Goal: Information Seeking & Learning: Learn about a topic

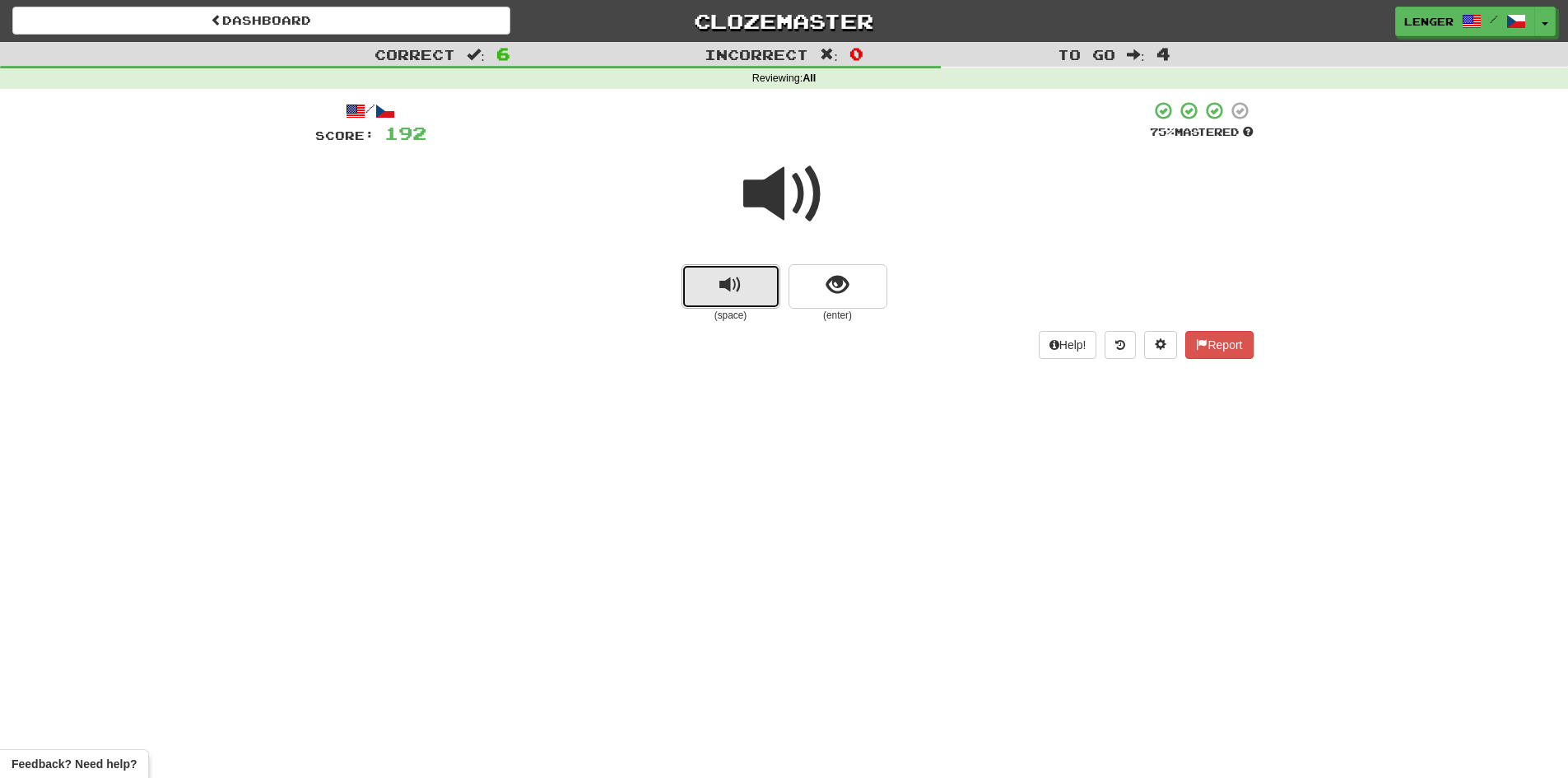
click at [738, 296] on span "replay audio" at bounding box center [730, 285] width 22 height 22
click at [812, 303] on button "show sentence" at bounding box center [837, 286] width 99 height 45
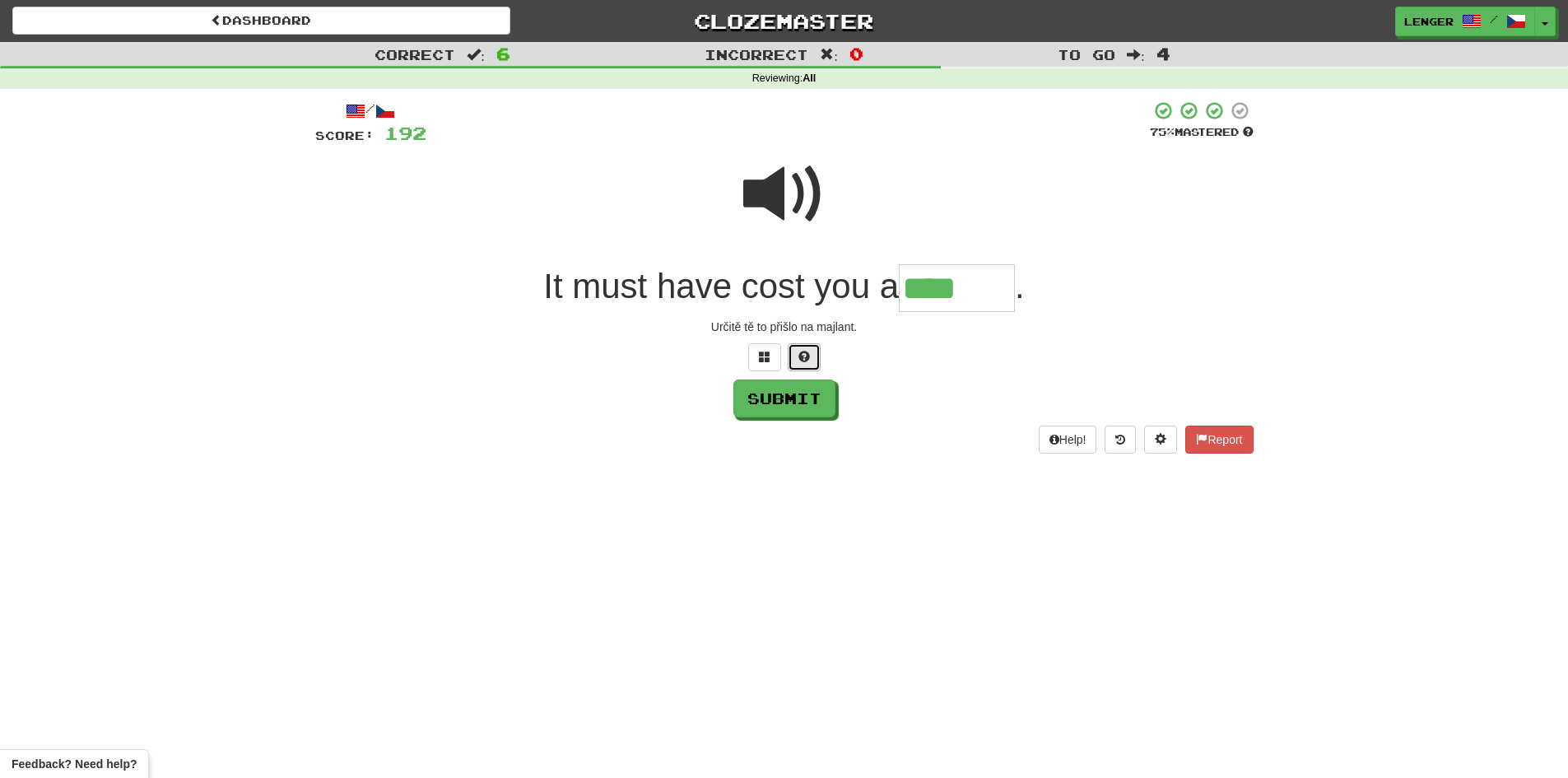
click at [812, 353] on button at bounding box center [804, 357] width 33 height 28
type input "*******"
click at [806, 394] on button "Submit" at bounding box center [785, 399] width 102 height 38
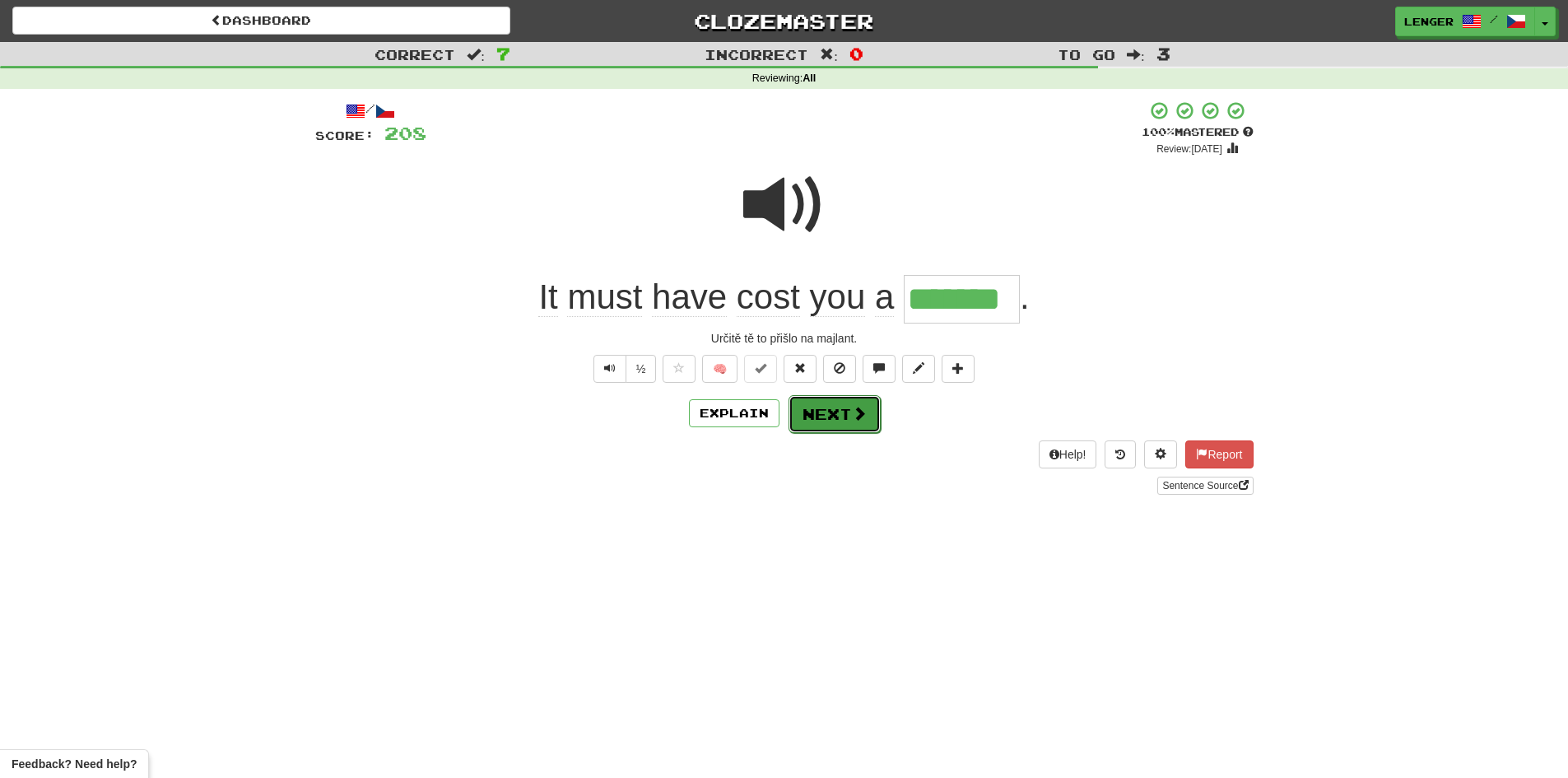
click at [833, 411] on button "Next" at bounding box center [834, 414] width 92 height 38
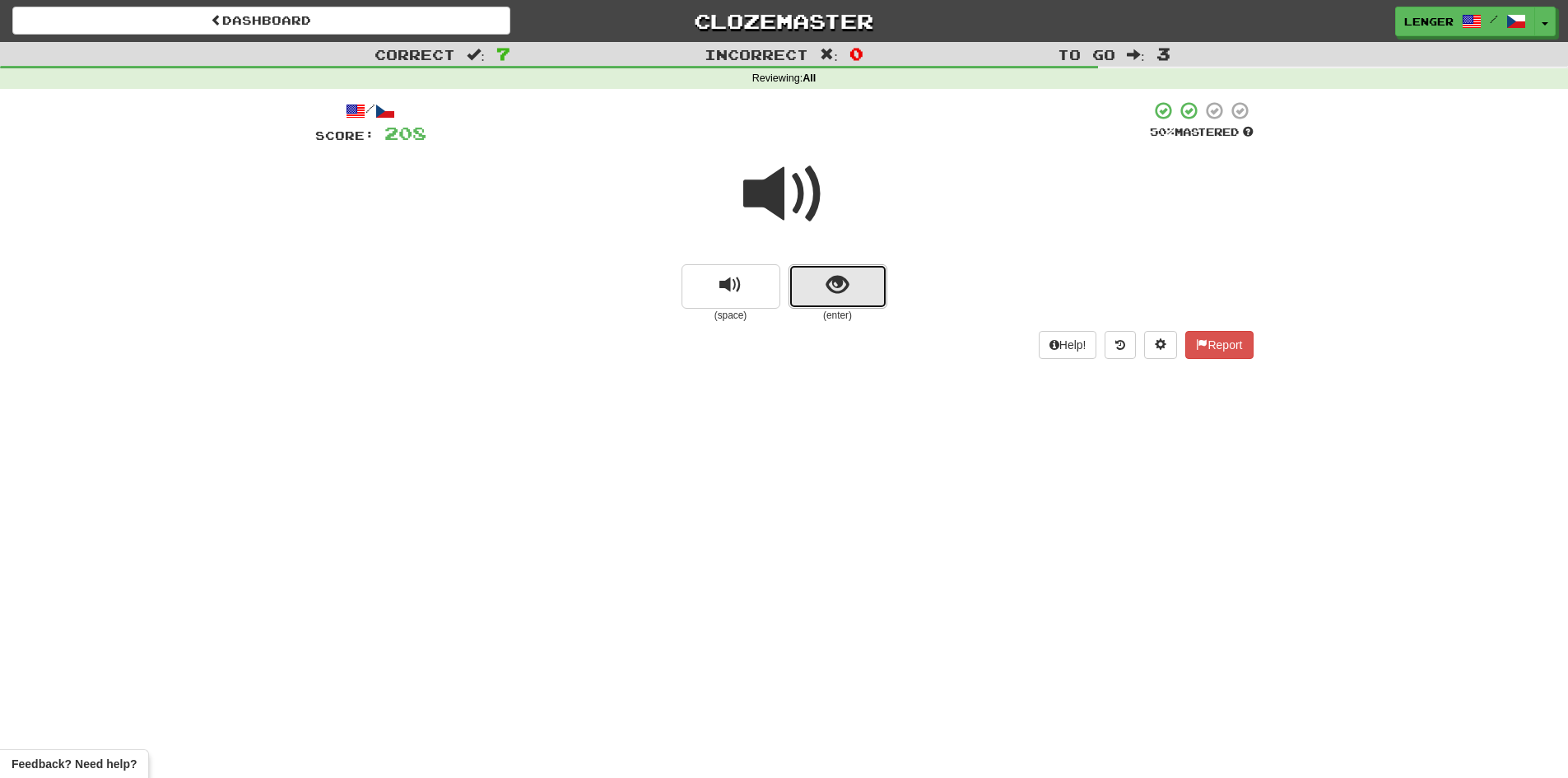
click at [804, 292] on button "show sentence" at bounding box center [837, 286] width 99 height 45
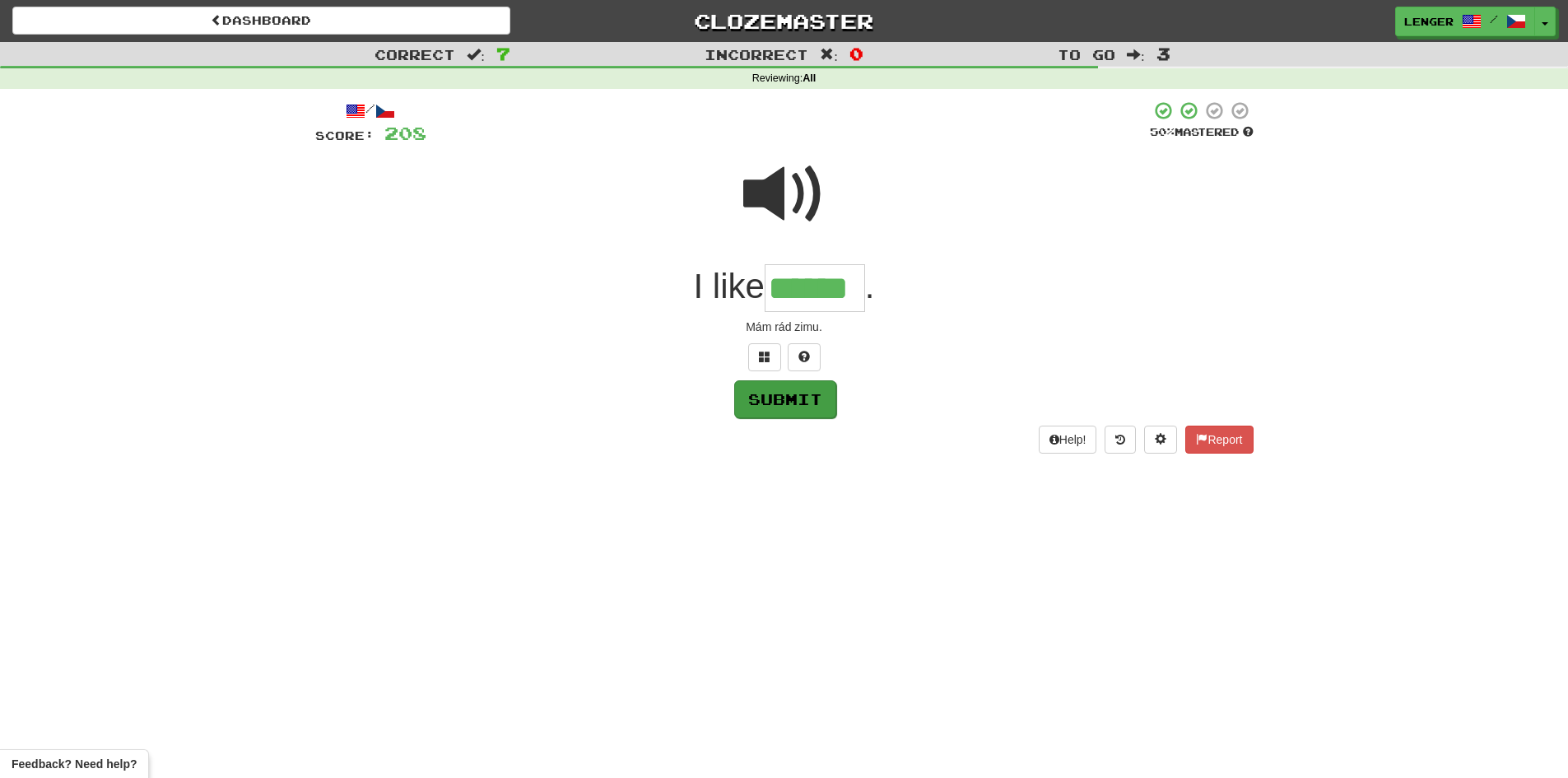
type input "******"
click at [810, 396] on button "Submit" at bounding box center [785, 399] width 102 height 38
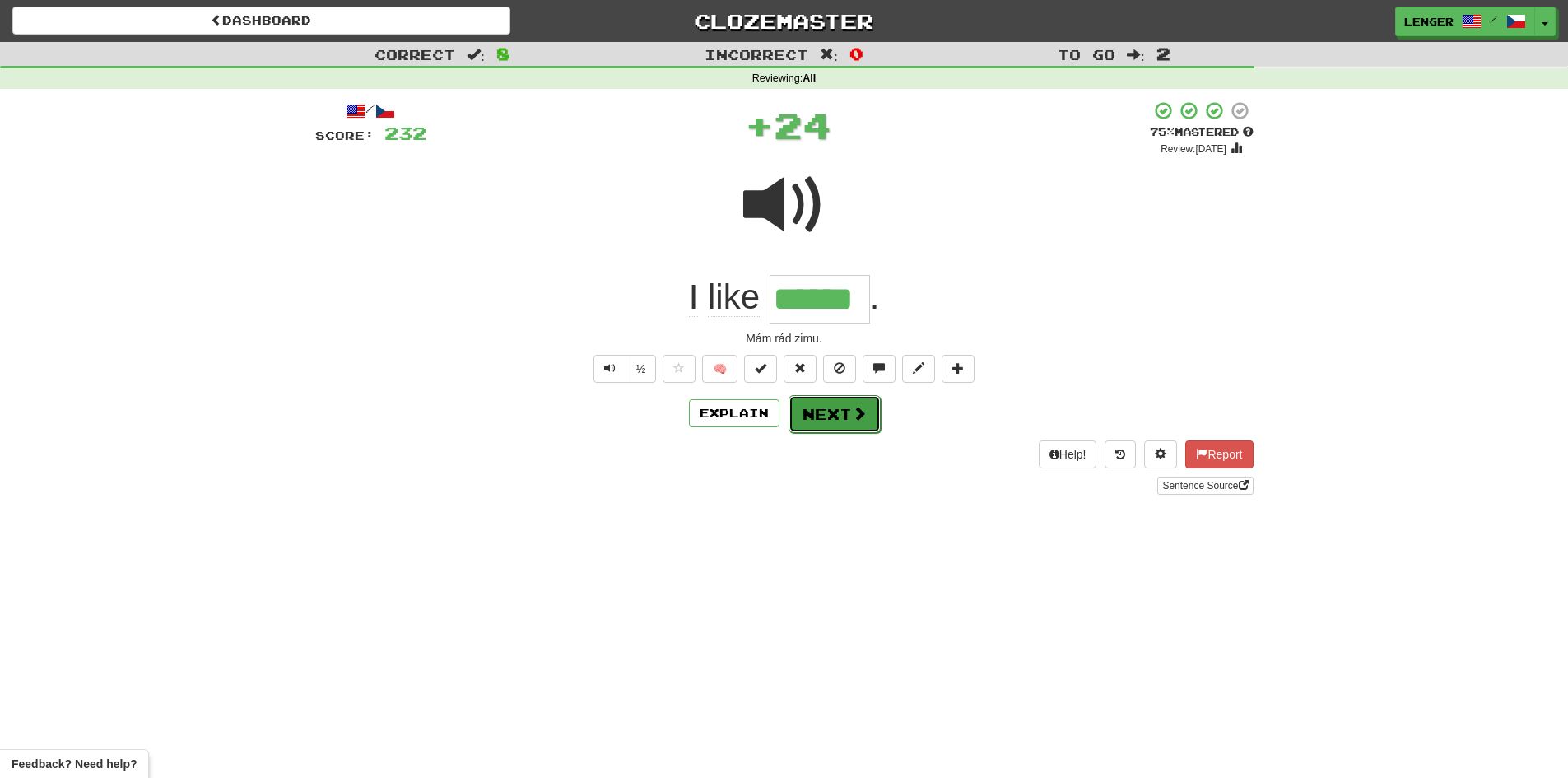
click at [845, 422] on button "Next" at bounding box center [834, 414] width 92 height 38
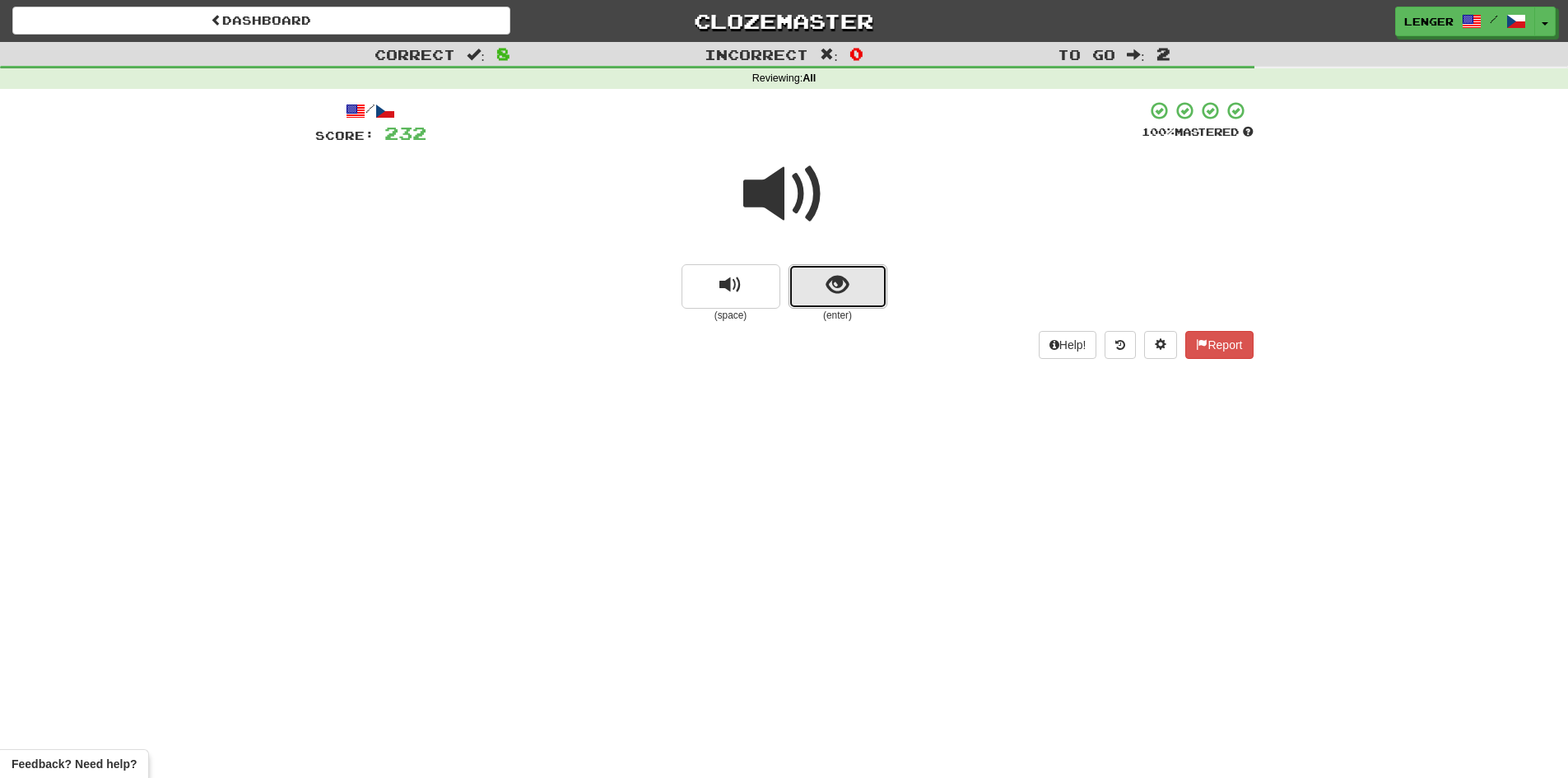
click at [803, 294] on button "show sentence" at bounding box center [837, 286] width 99 height 45
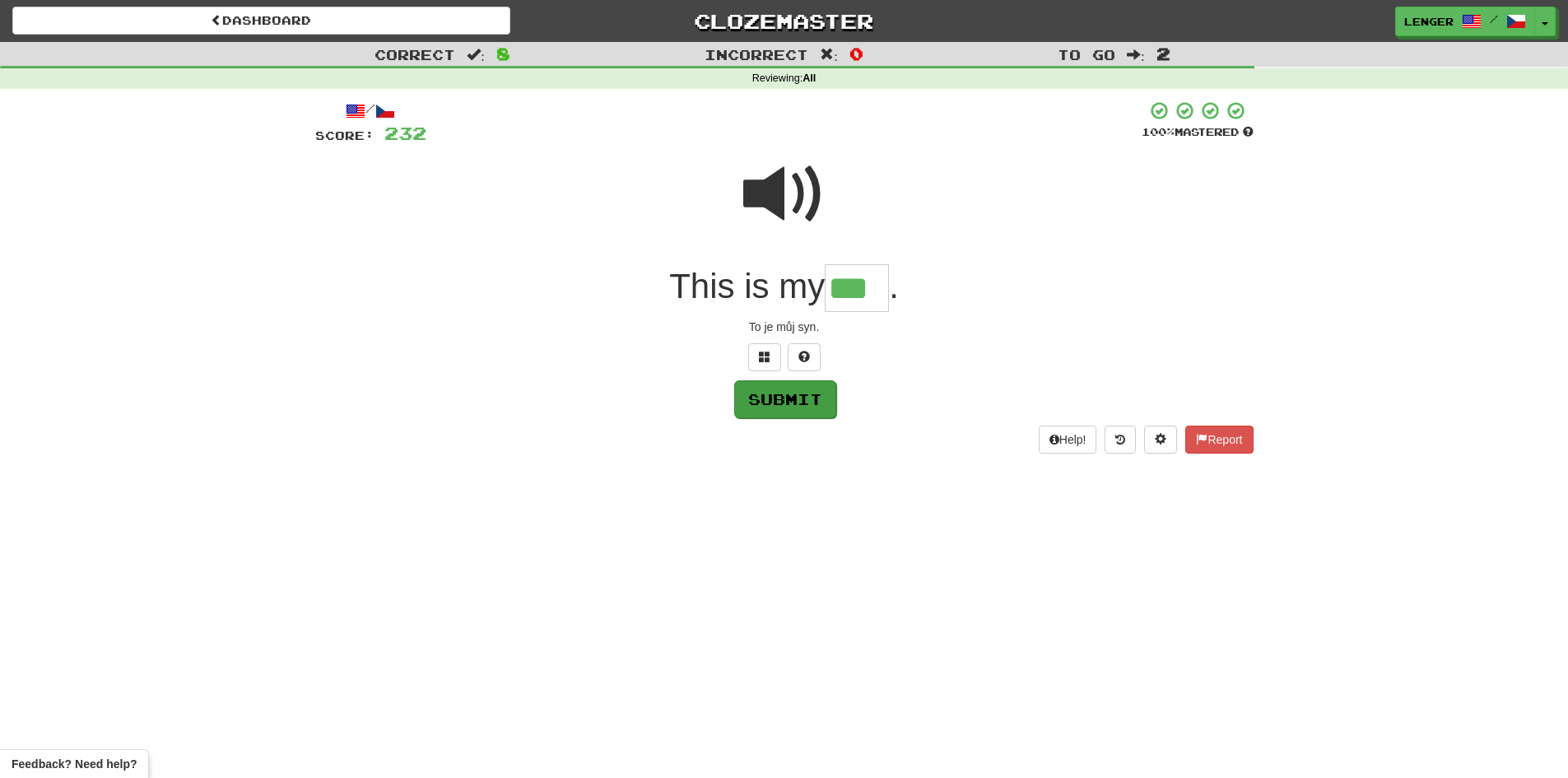
type input "***"
click at [812, 404] on button "Submit" at bounding box center [785, 399] width 102 height 38
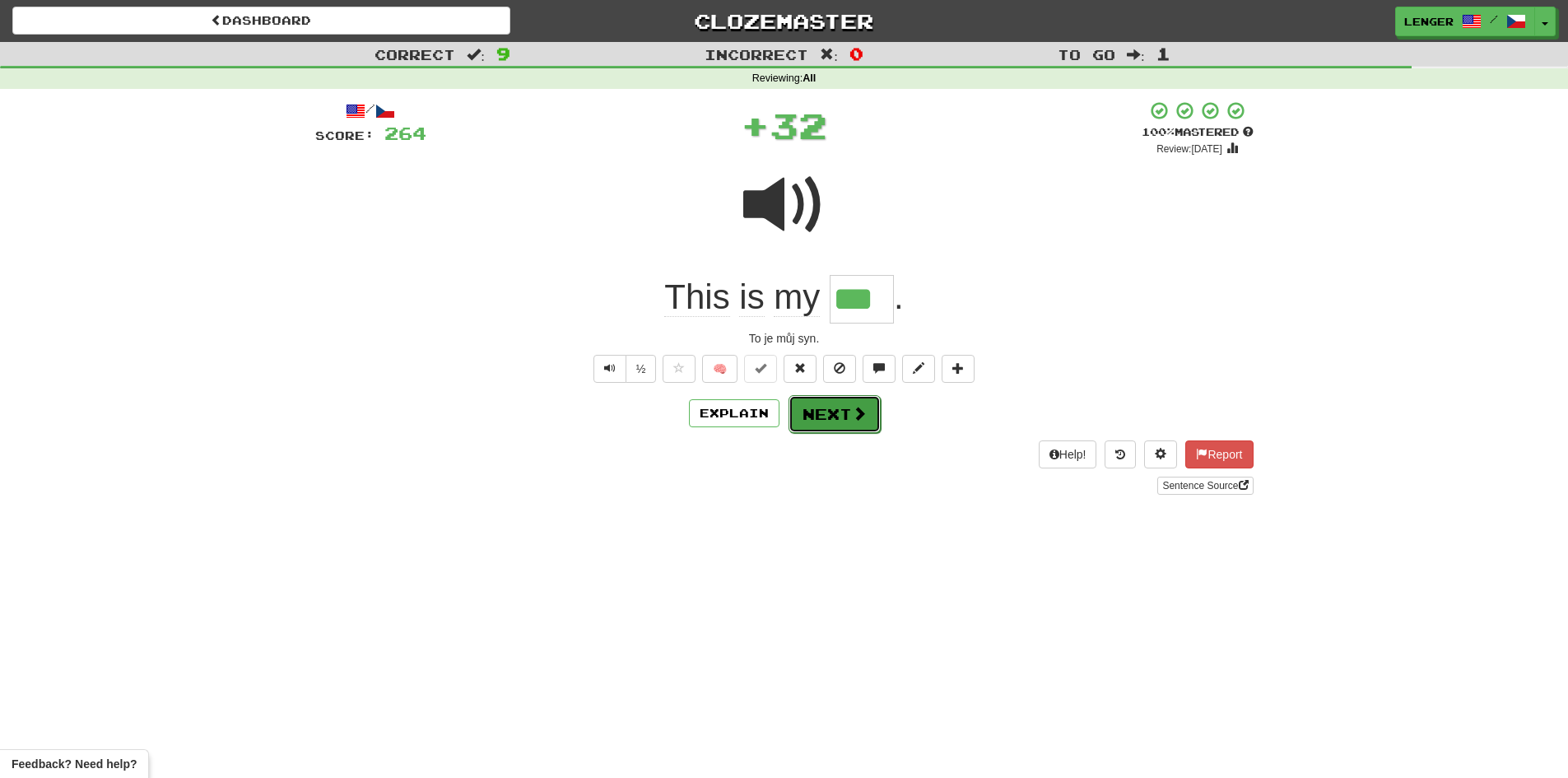
click at [843, 424] on button "Next" at bounding box center [834, 414] width 92 height 38
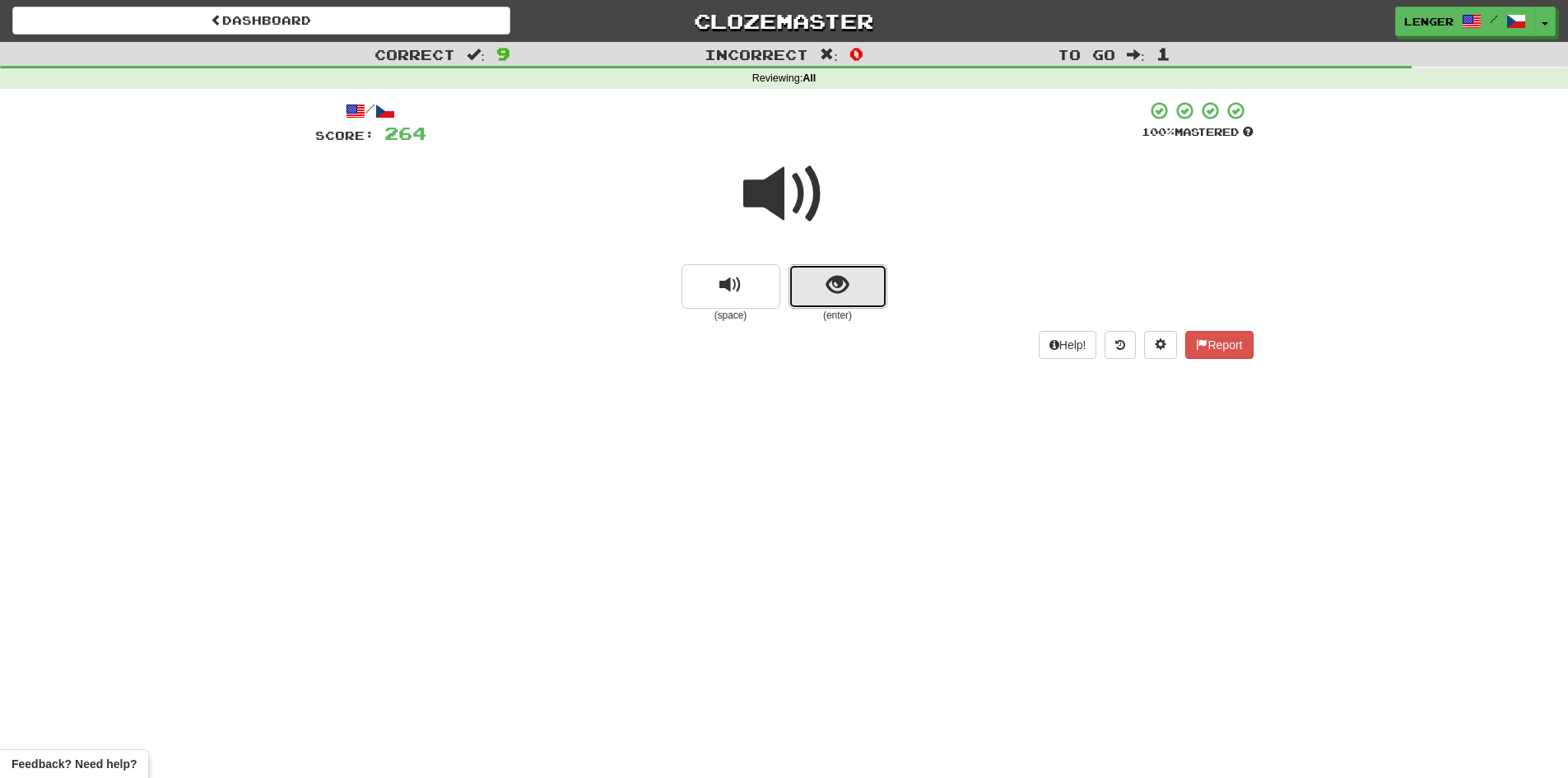
click at [804, 298] on button "show sentence" at bounding box center [837, 286] width 99 height 45
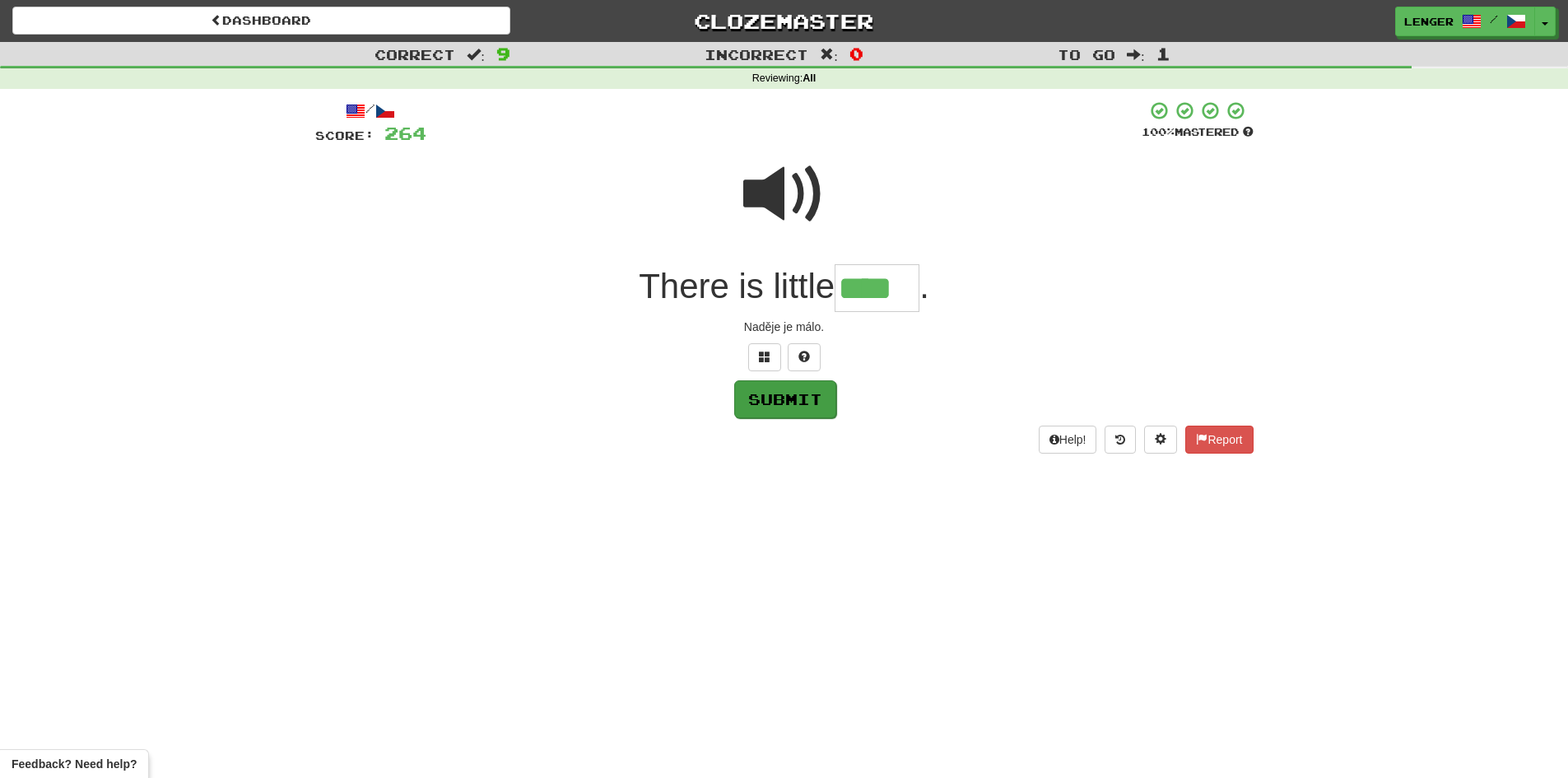
type input "****"
click at [787, 390] on button "Submit" at bounding box center [785, 399] width 102 height 38
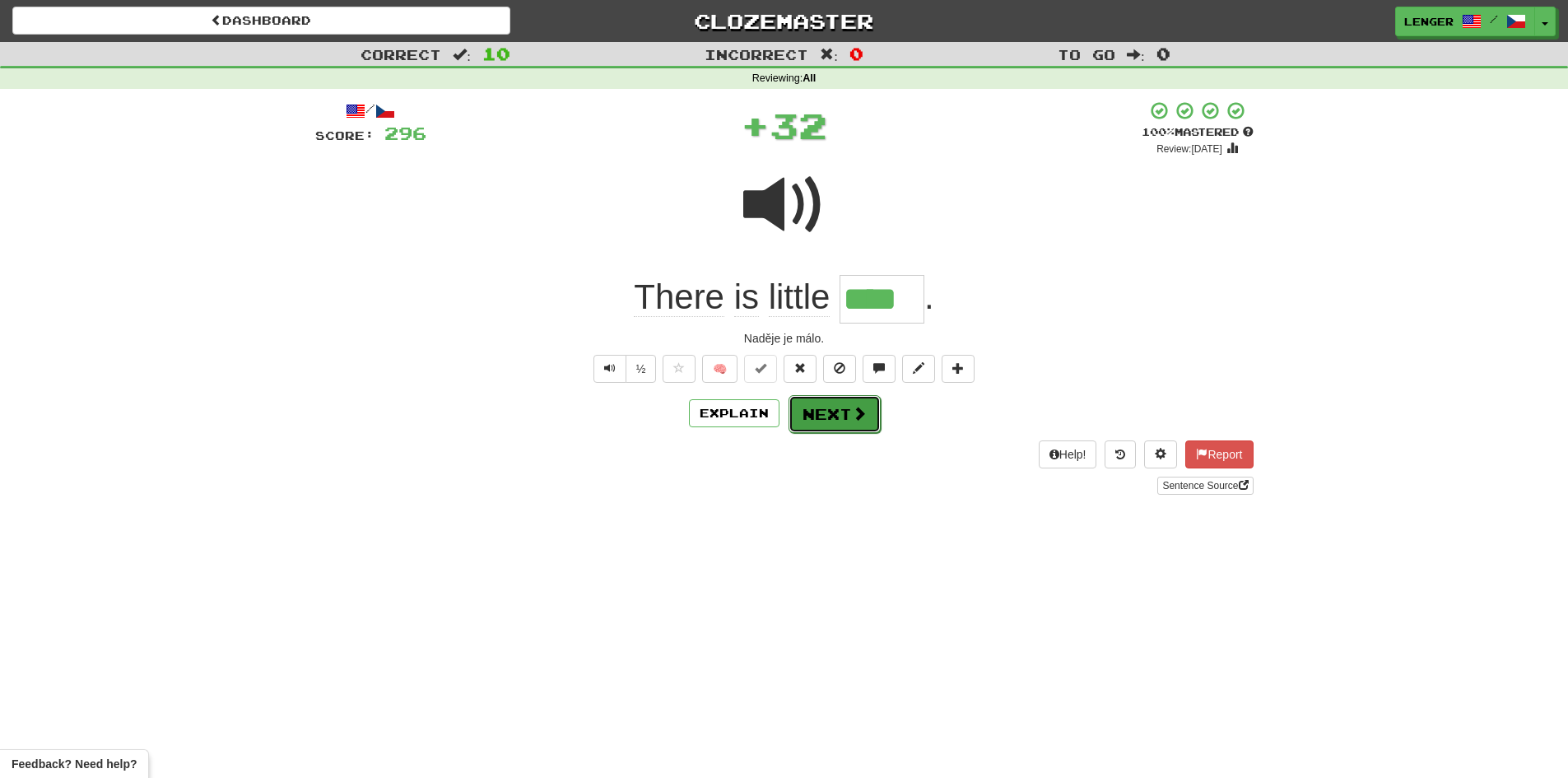
click at [844, 413] on button "Next" at bounding box center [834, 414] width 92 height 38
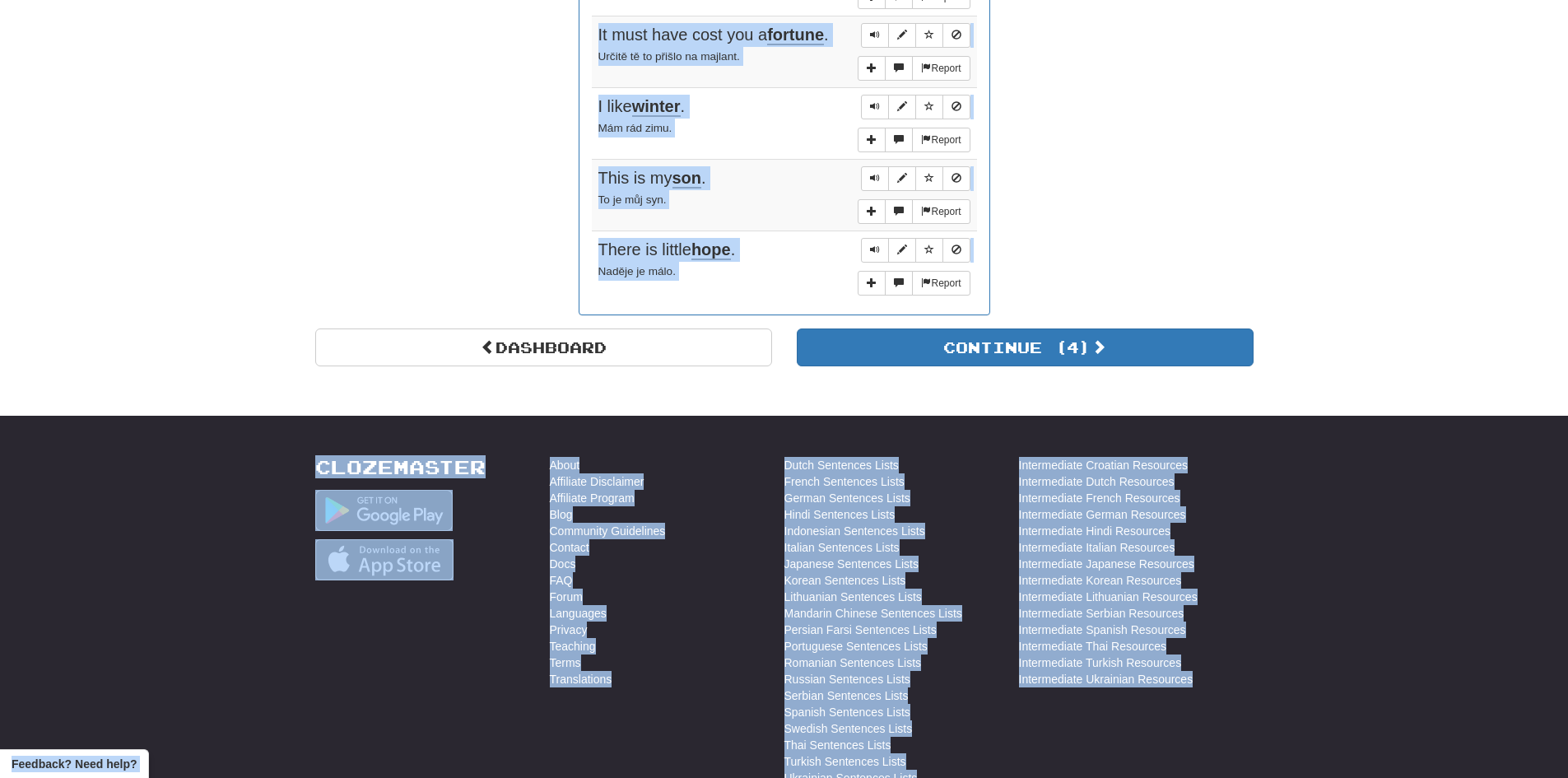
scroll to position [1340, 0]
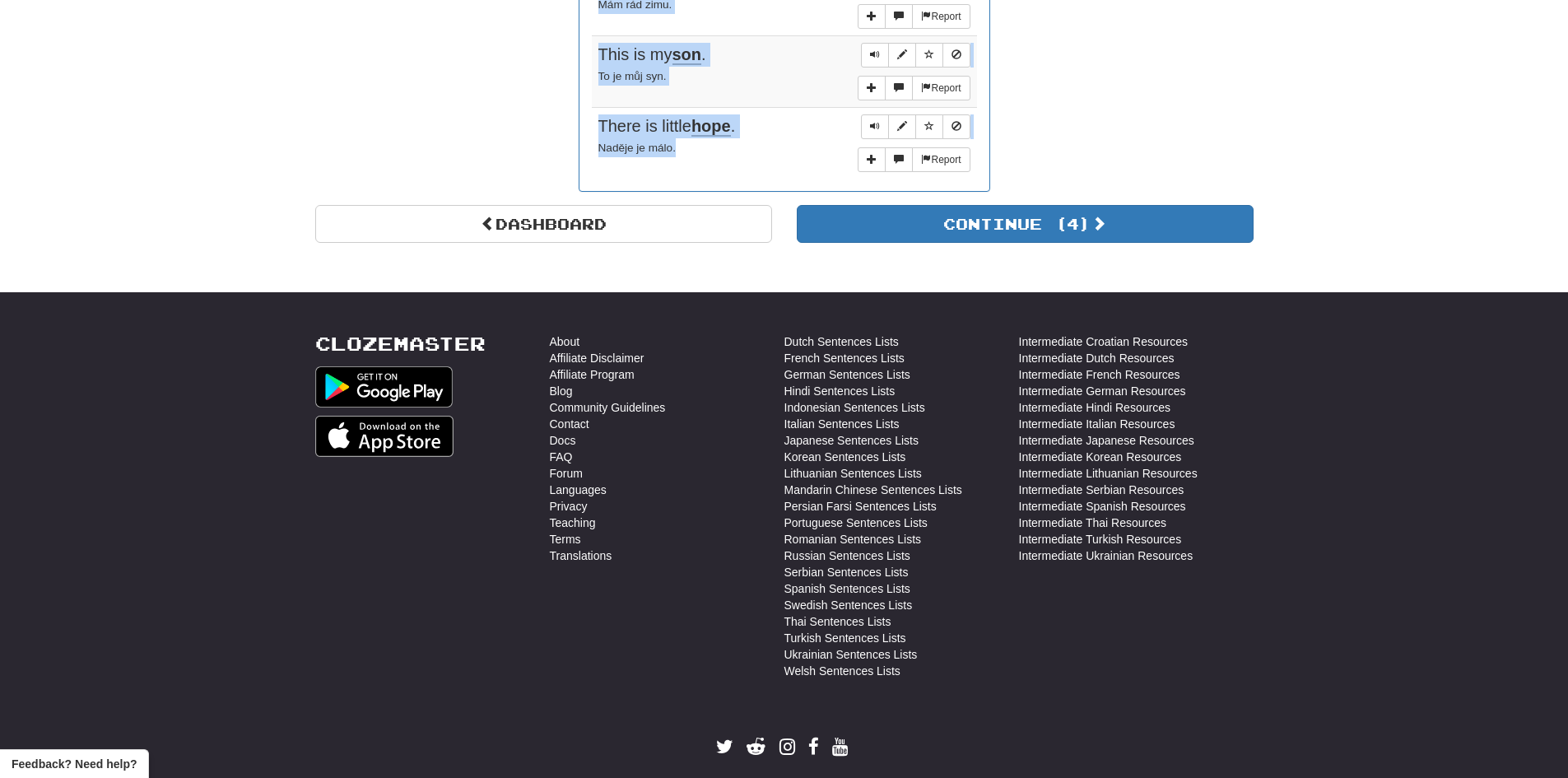
drag, startPoint x: 599, startPoint y: 218, endPoint x: 822, endPoint y: 123, distance: 242.4
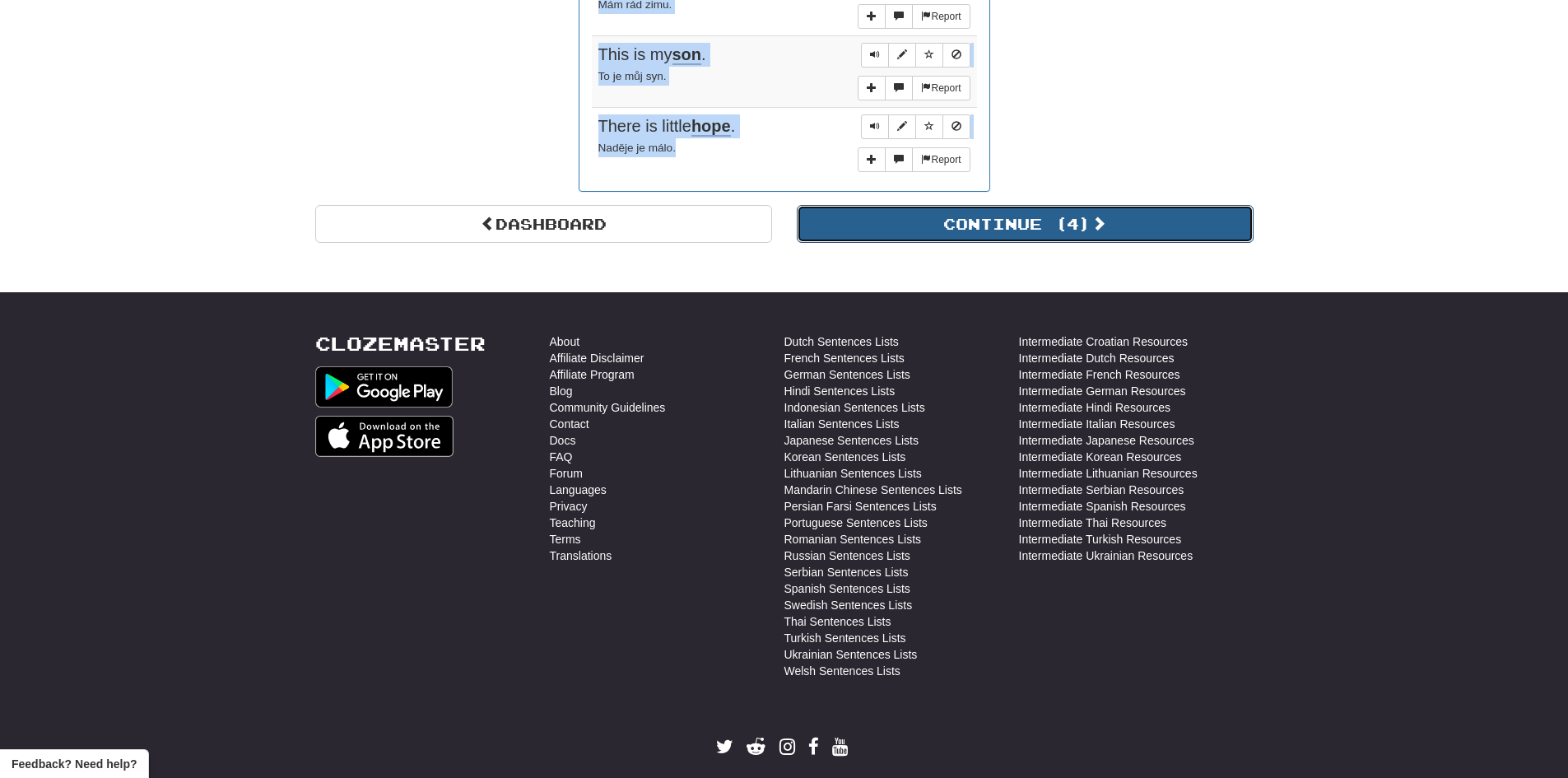
click at [1056, 211] on button "Continue ( 4 )" at bounding box center [1024, 224] width 457 height 38
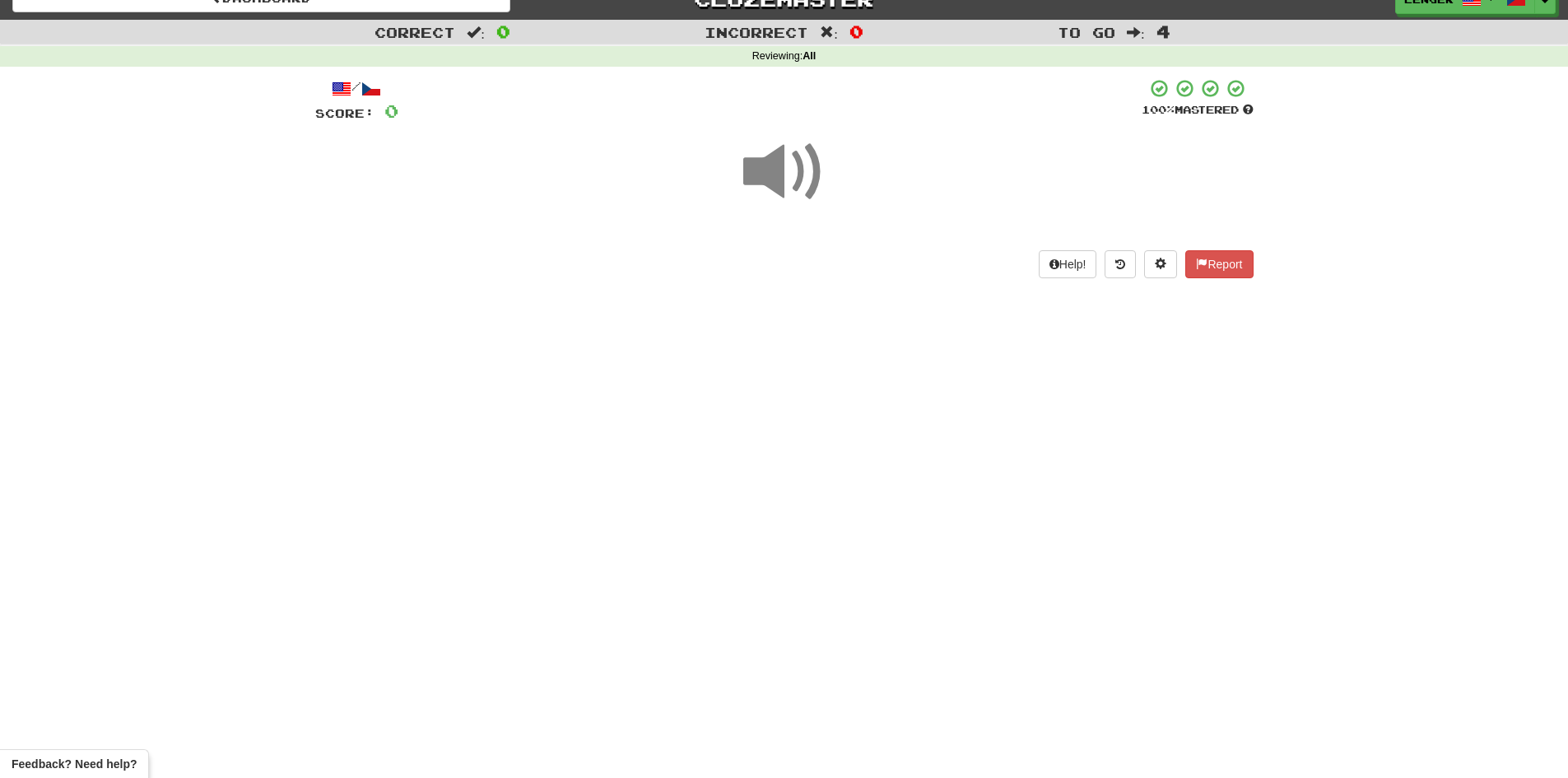
scroll to position [8, 0]
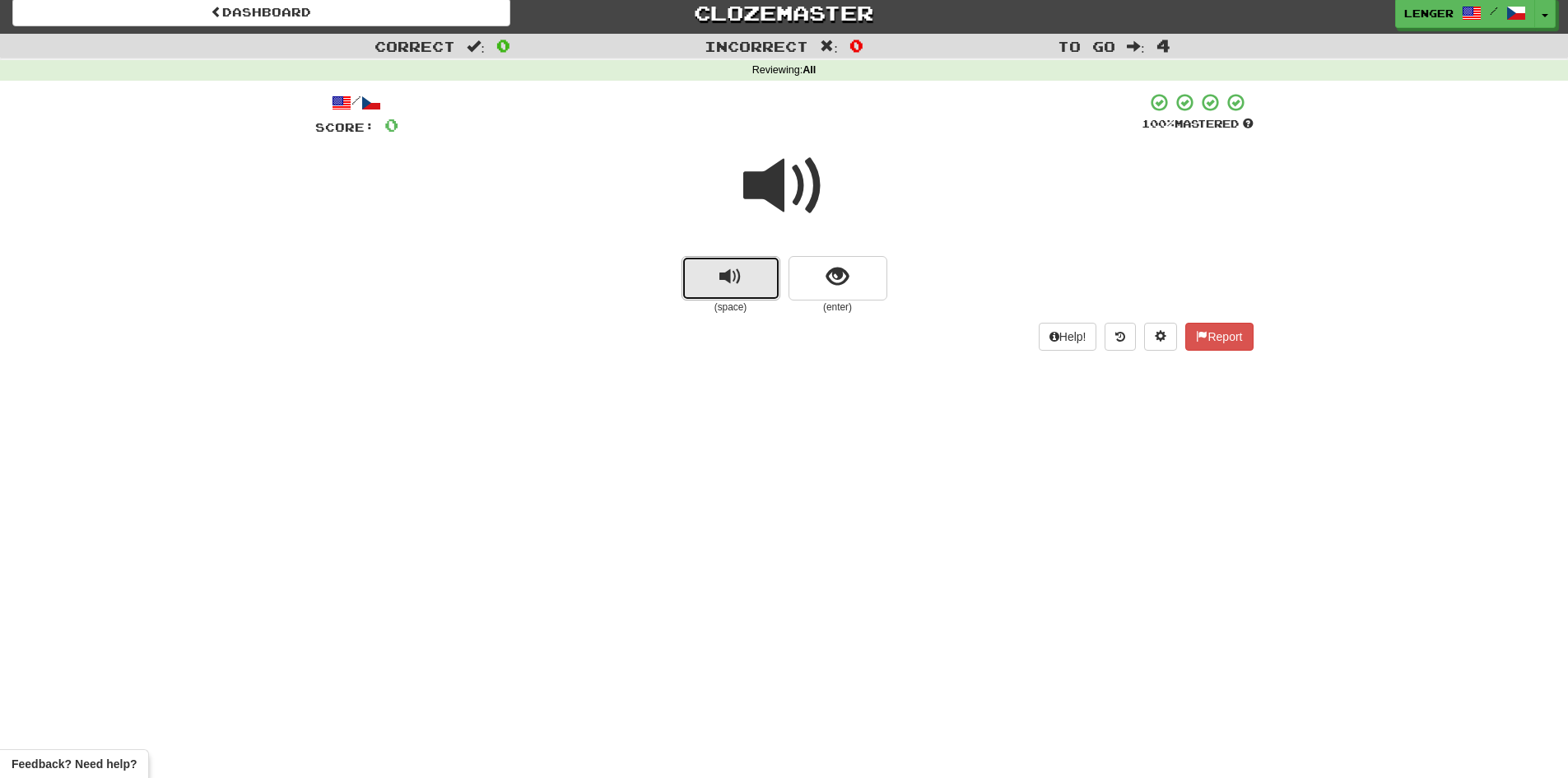
click at [742, 284] on button "replay audio" at bounding box center [731, 278] width 99 height 45
click at [801, 283] on button "show sentence" at bounding box center [837, 278] width 99 height 45
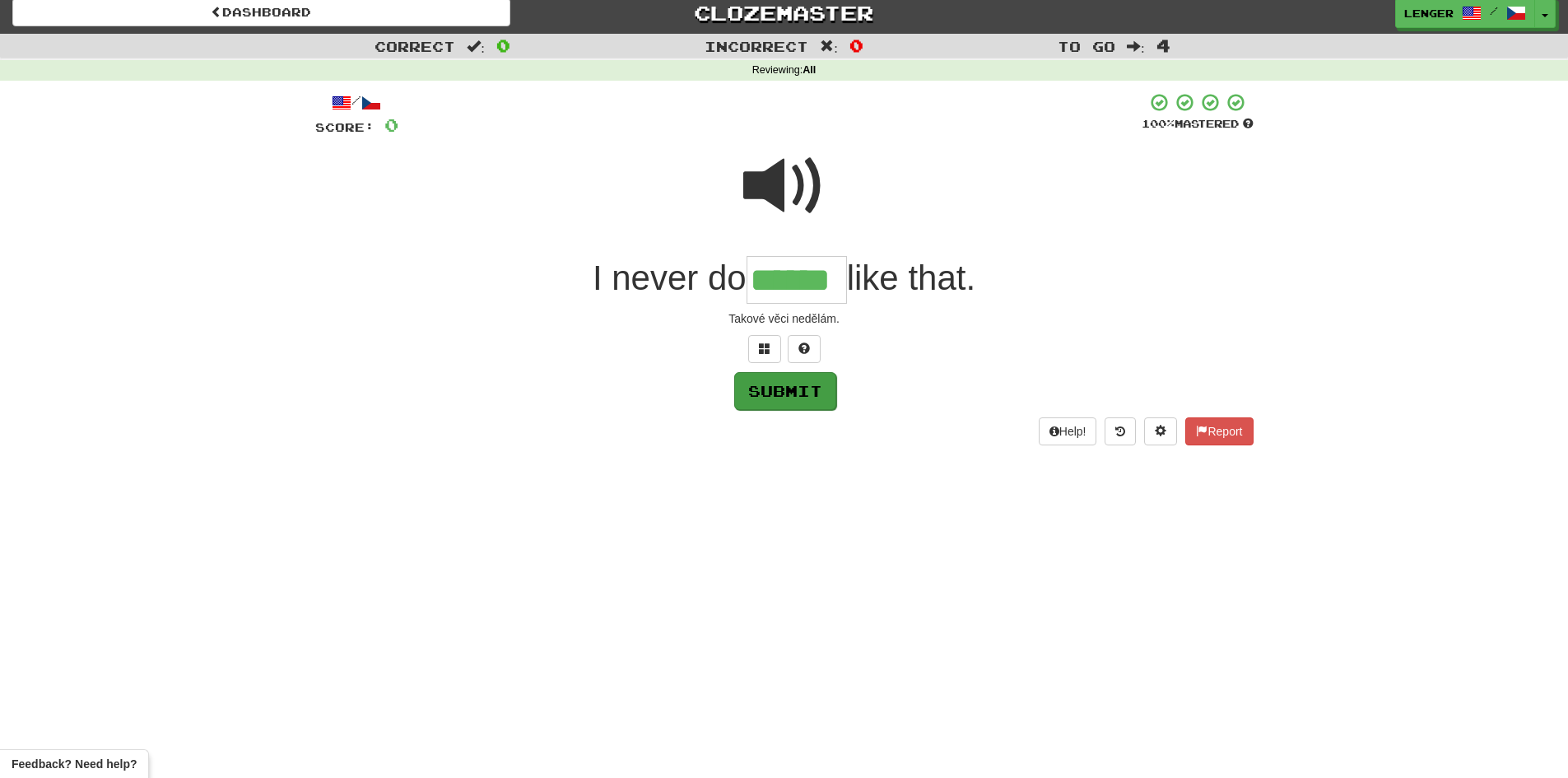
type input "******"
click at [802, 396] on button "Submit" at bounding box center [785, 391] width 102 height 38
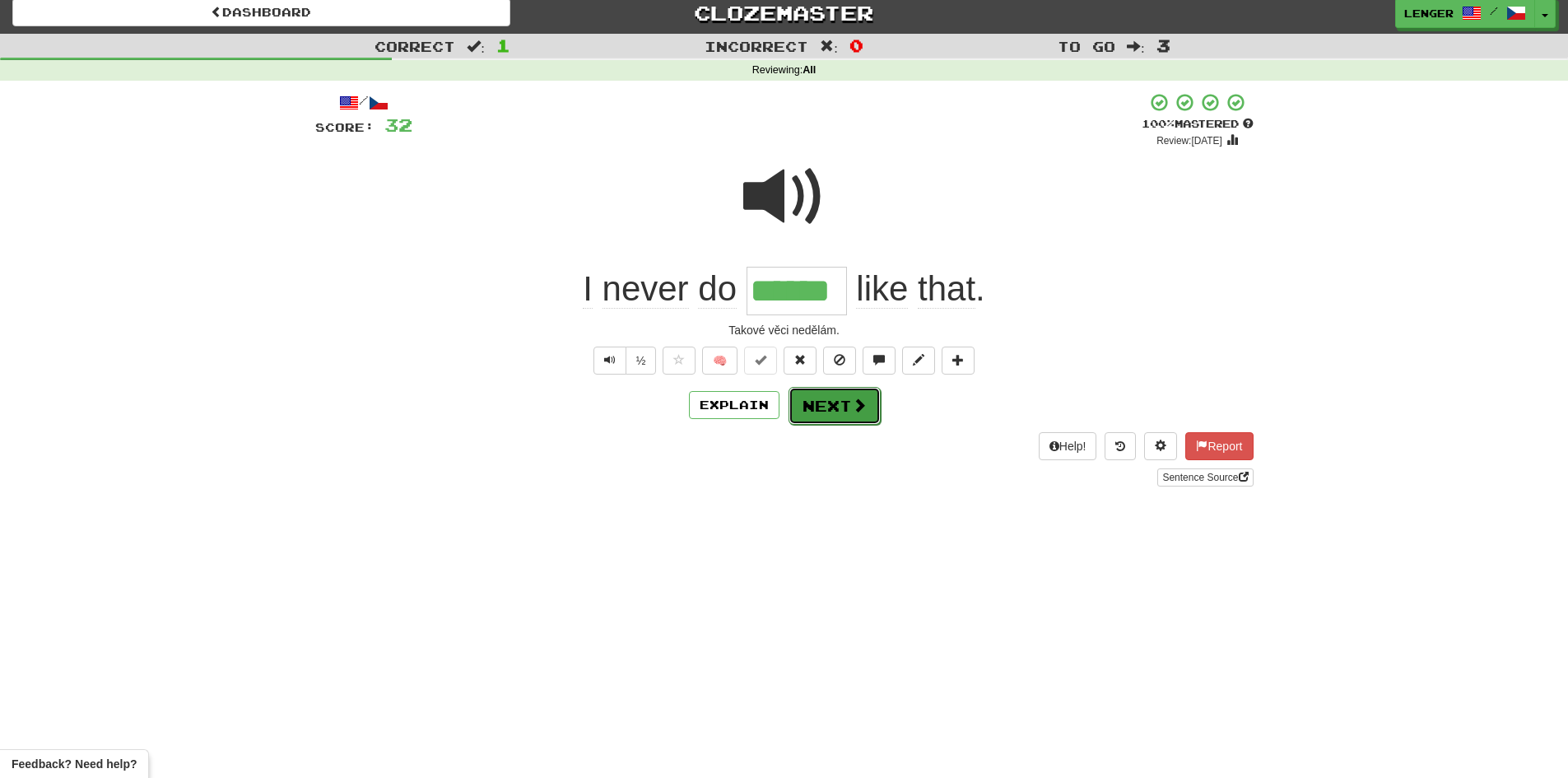
click at [858, 415] on button "Next" at bounding box center [834, 406] width 92 height 38
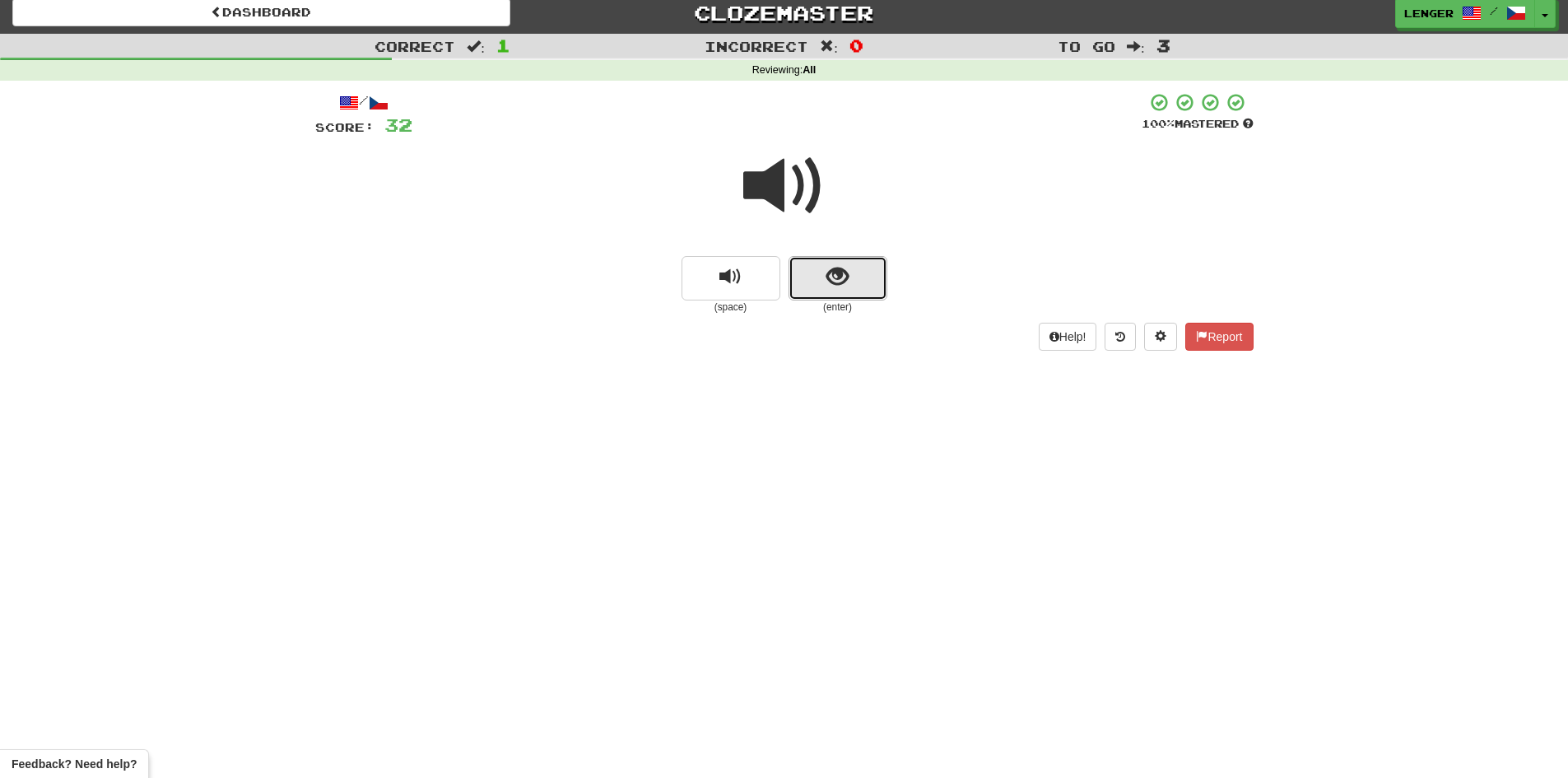
click at [810, 281] on button "show sentence" at bounding box center [837, 278] width 99 height 45
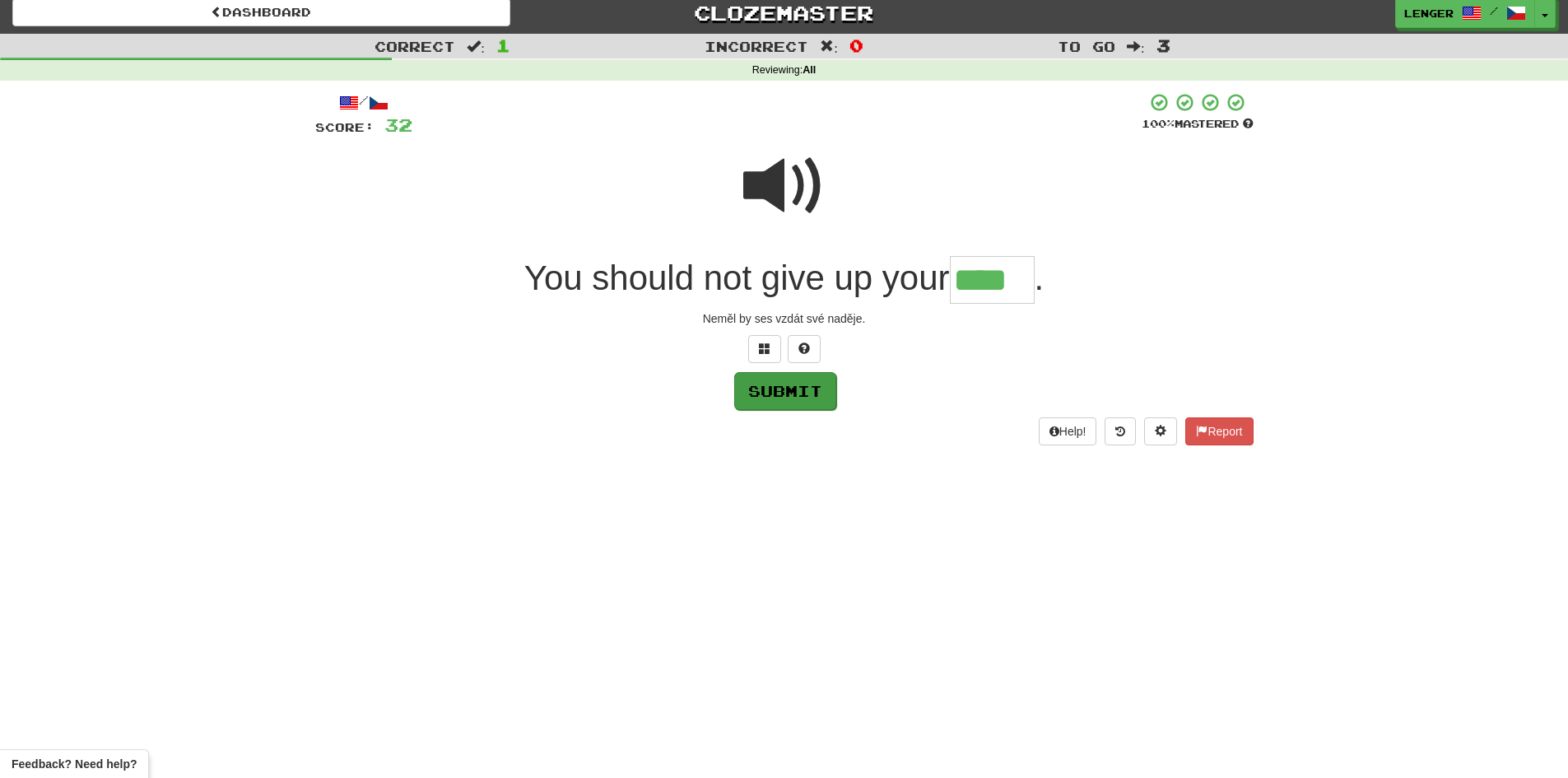
type input "****"
click at [772, 392] on button "Submit" at bounding box center [785, 391] width 102 height 38
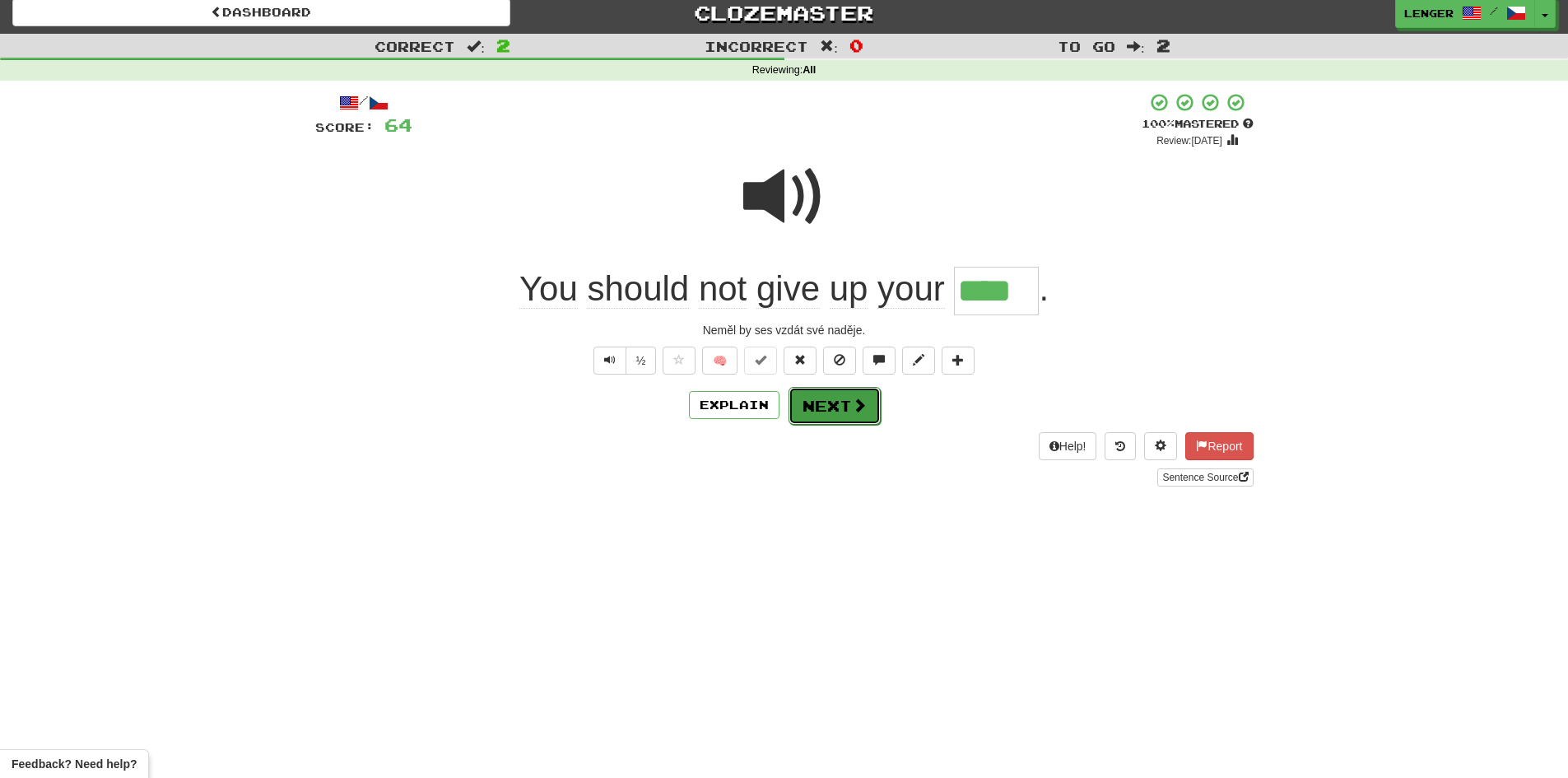
click at [852, 404] on span at bounding box center [859, 404] width 15 height 15
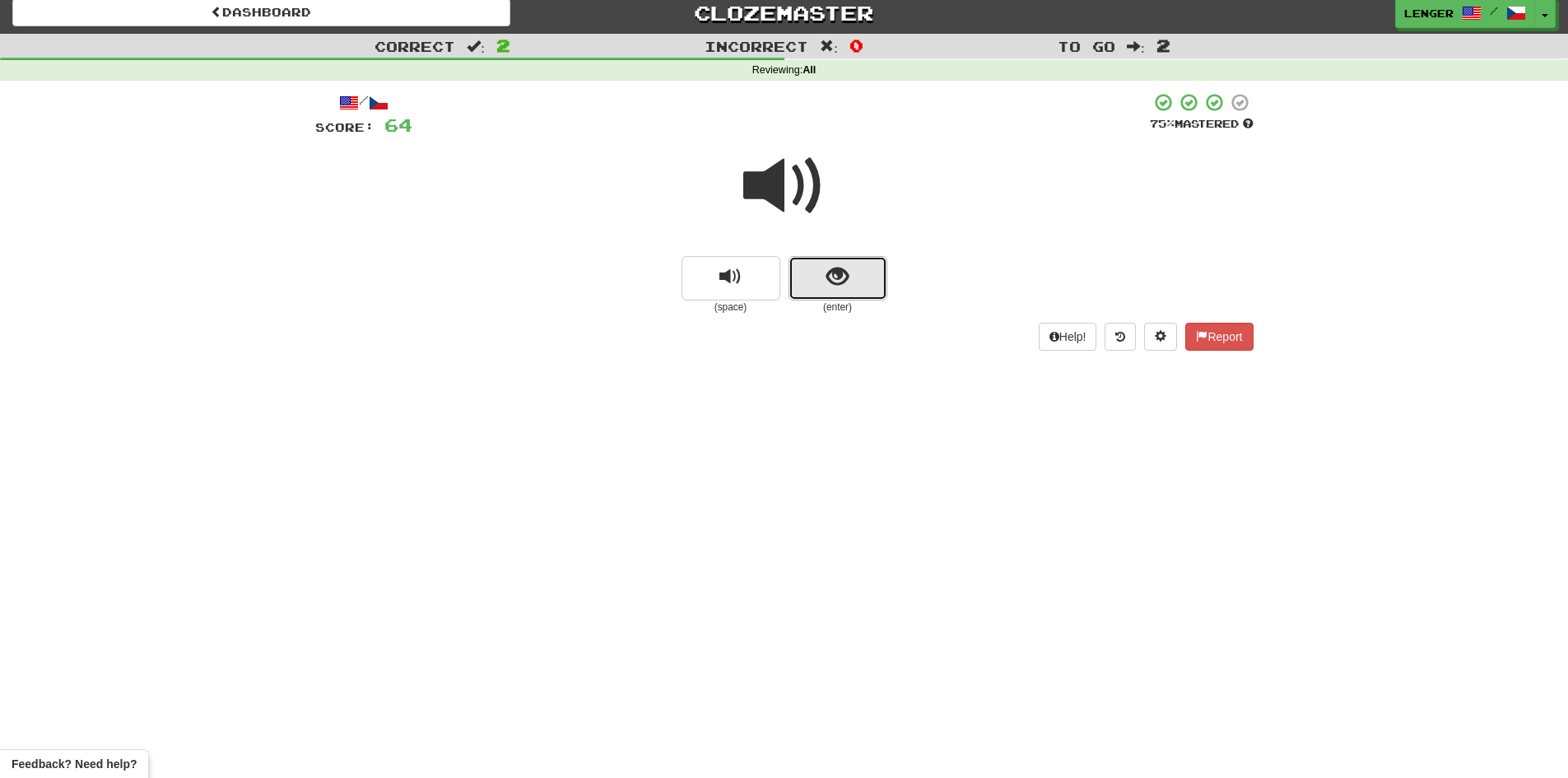
click at [812, 271] on button "show sentence" at bounding box center [837, 278] width 99 height 45
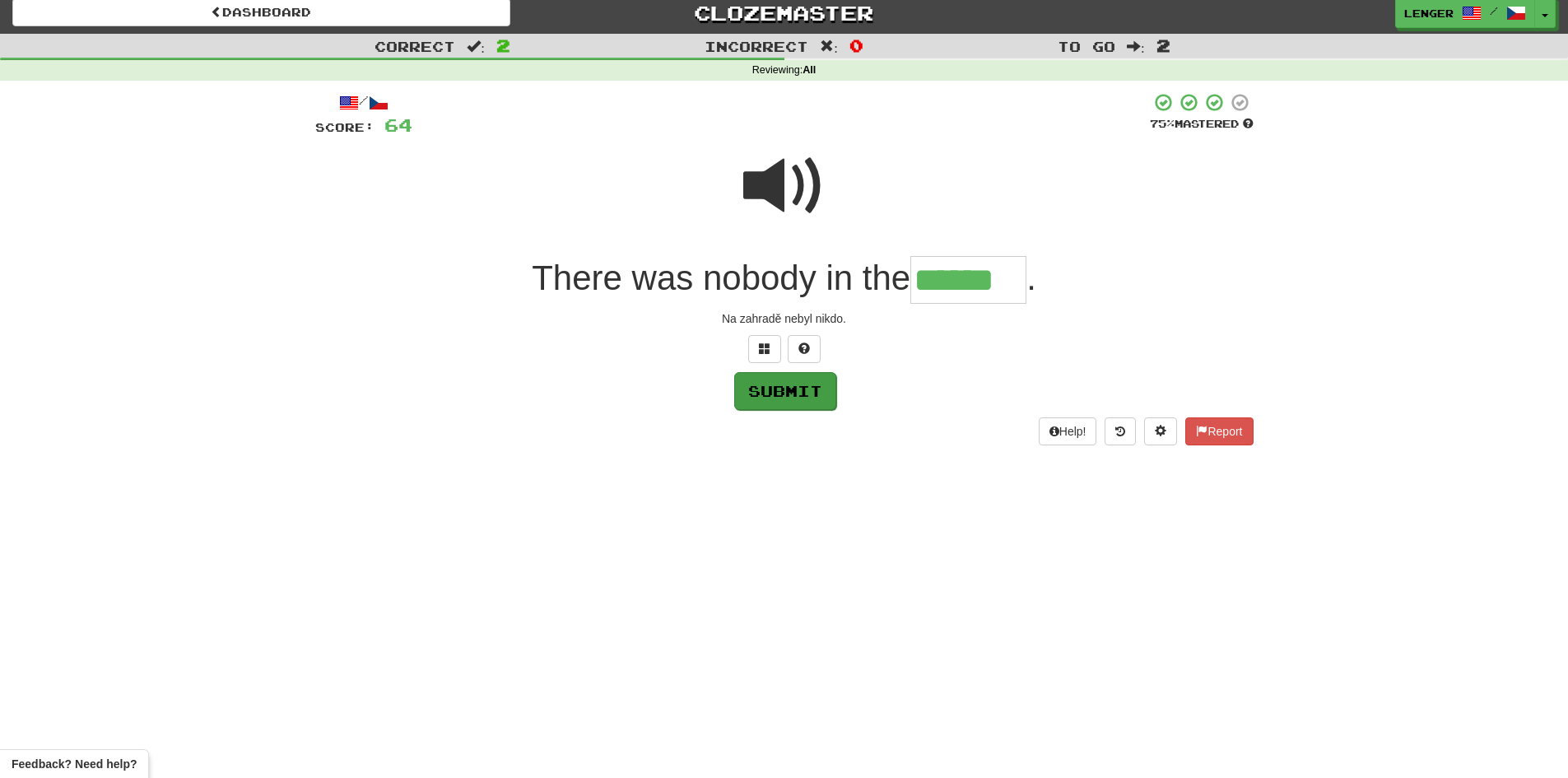
type input "******"
click at [811, 390] on button "Submit" at bounding box center [785, 391] width 102 height 38
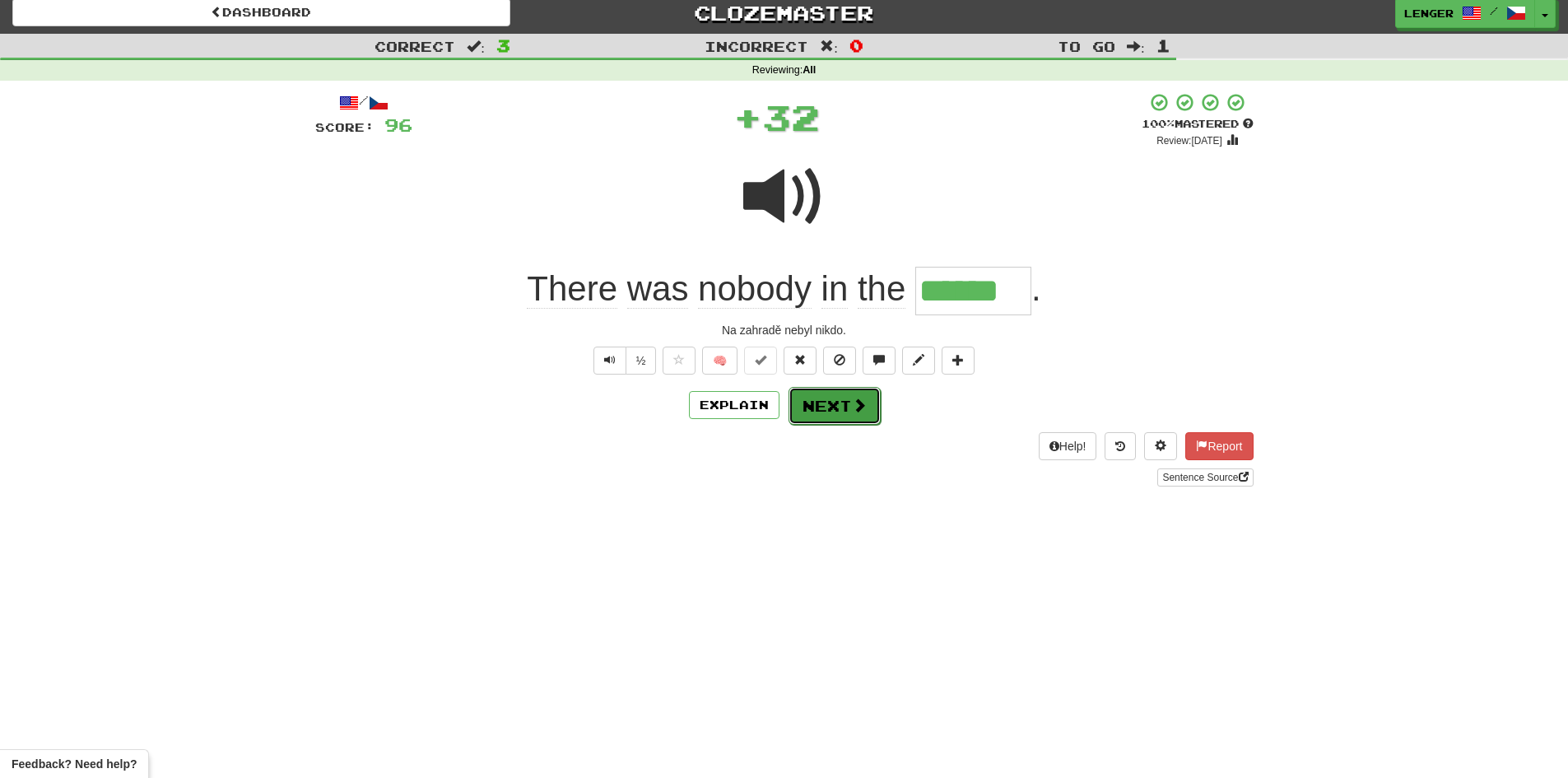
click at [828, 404] on button "Next" at bounding box center [834, 406] width 92 height 38
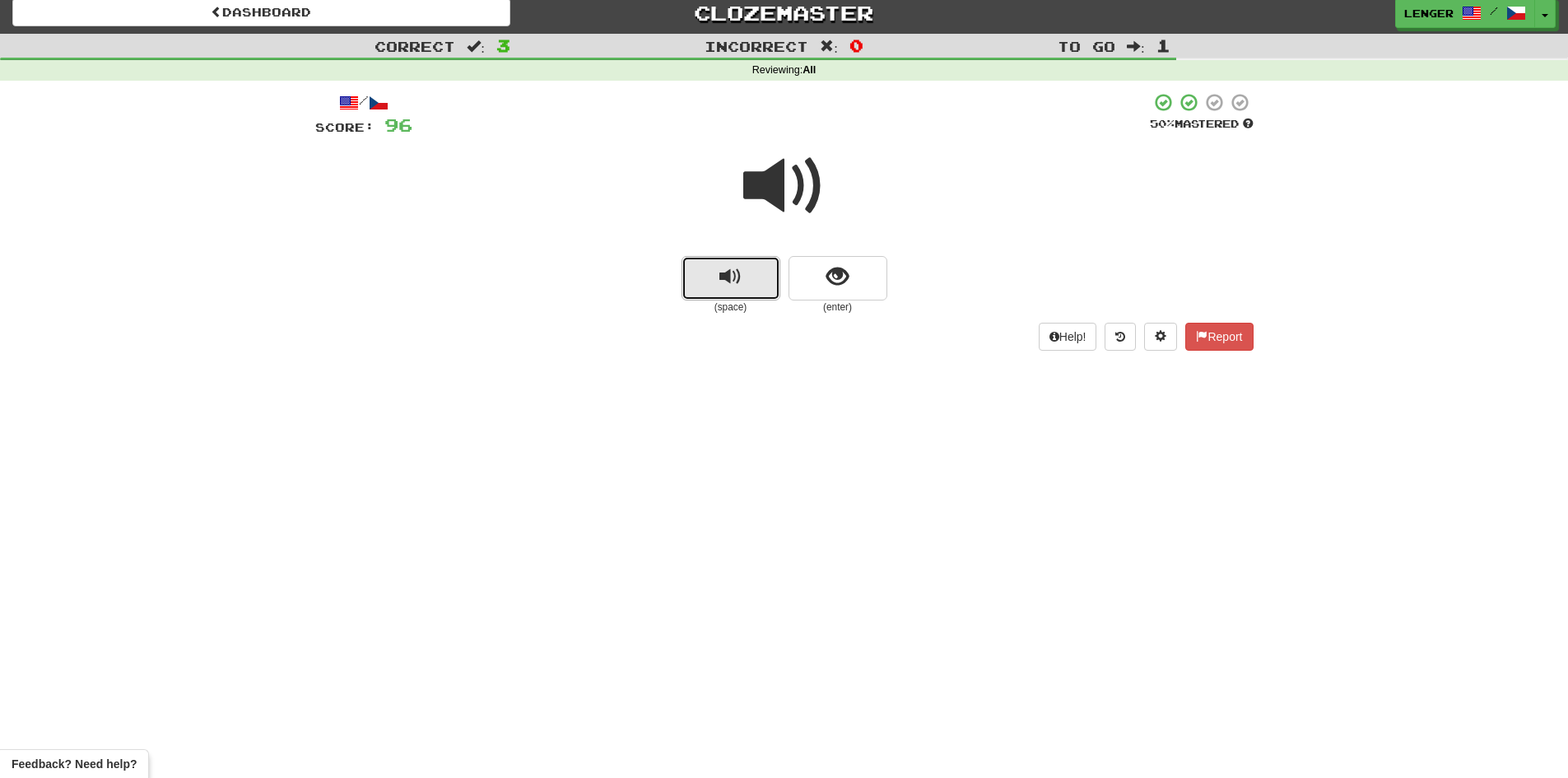
click at [764, 282] on button "replay audio" at bounding box center [731, 278] width 99 height 45
click at [794, 288] on button "show sentence" at bounding box center [837, 278] width 99 height 45
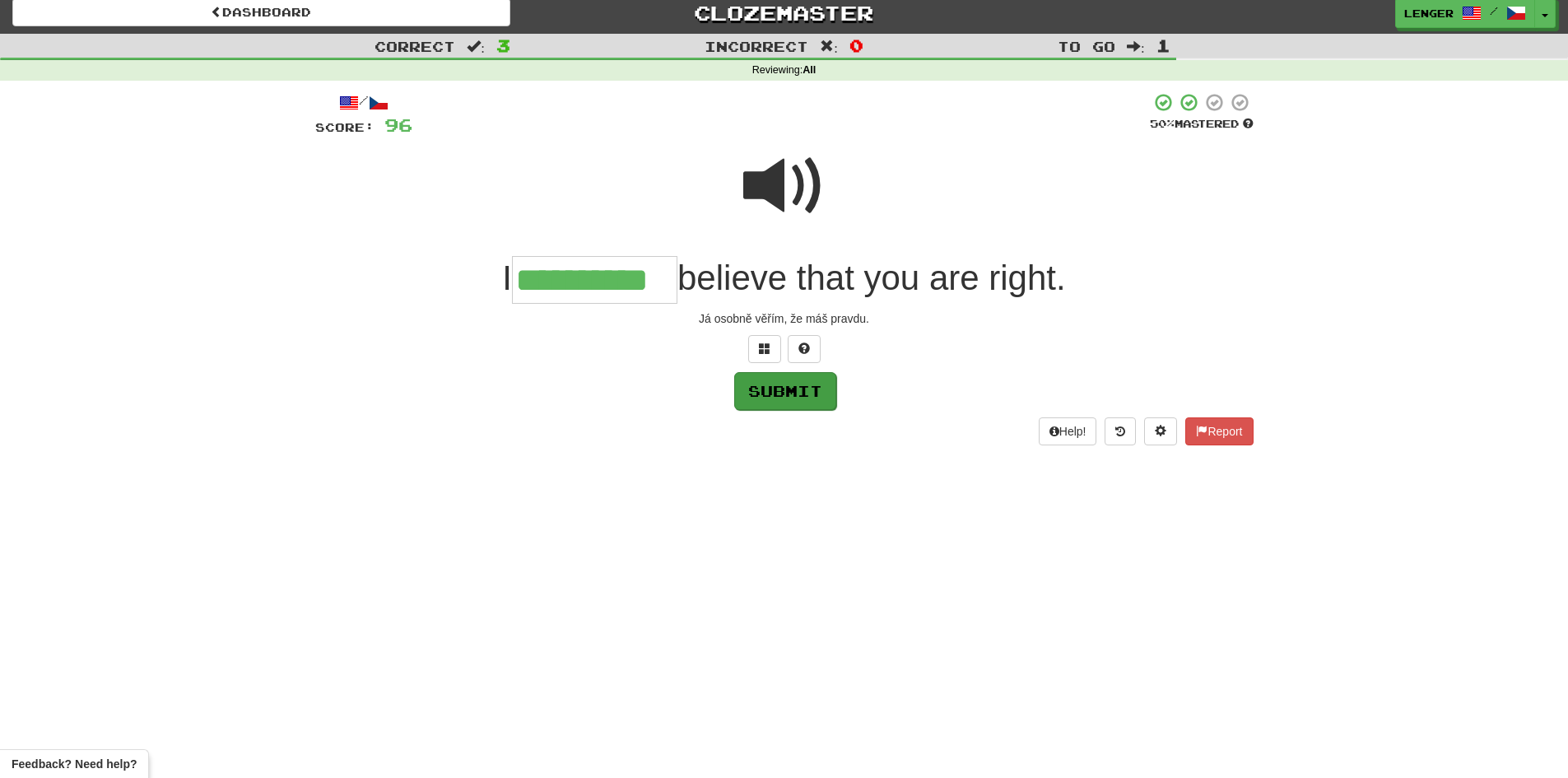
type input "**********"
click at [798, 375] on button "Submit" at bounding box center [785, 391] width 102 height 38
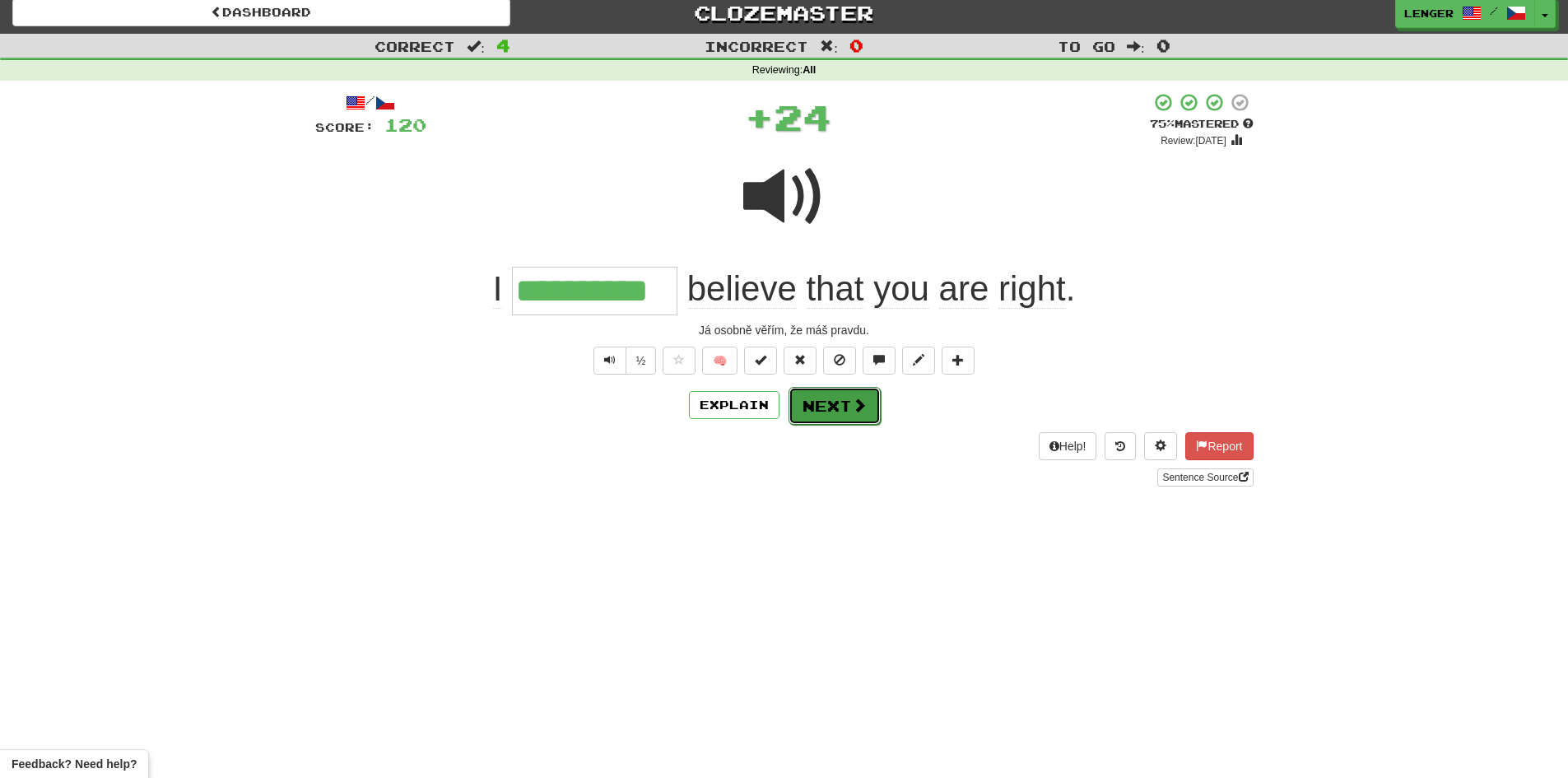
click at [852, 407] on span at bounding box center [859, 404] width 15 height 15
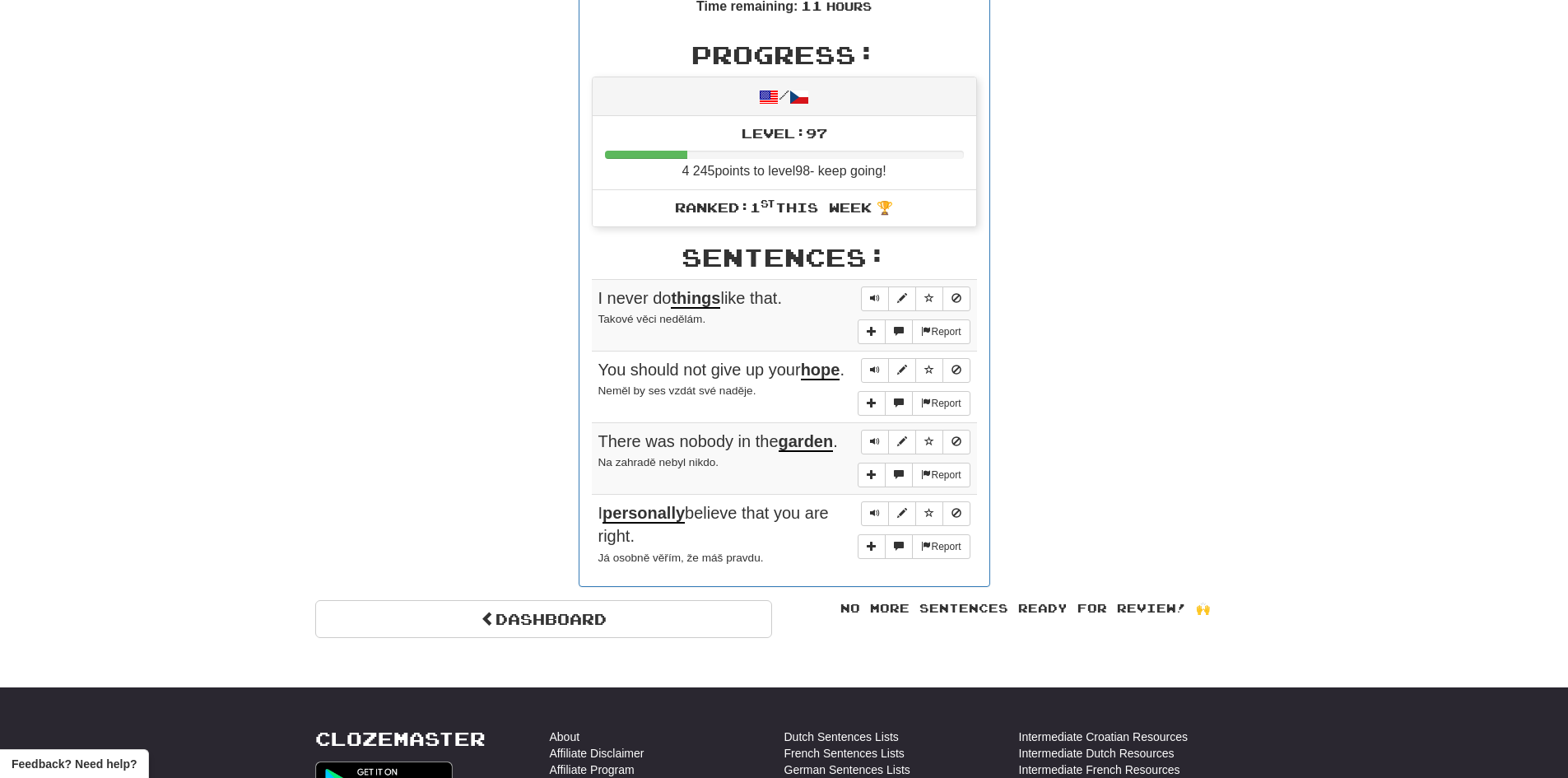
scroll to position [502, 0]
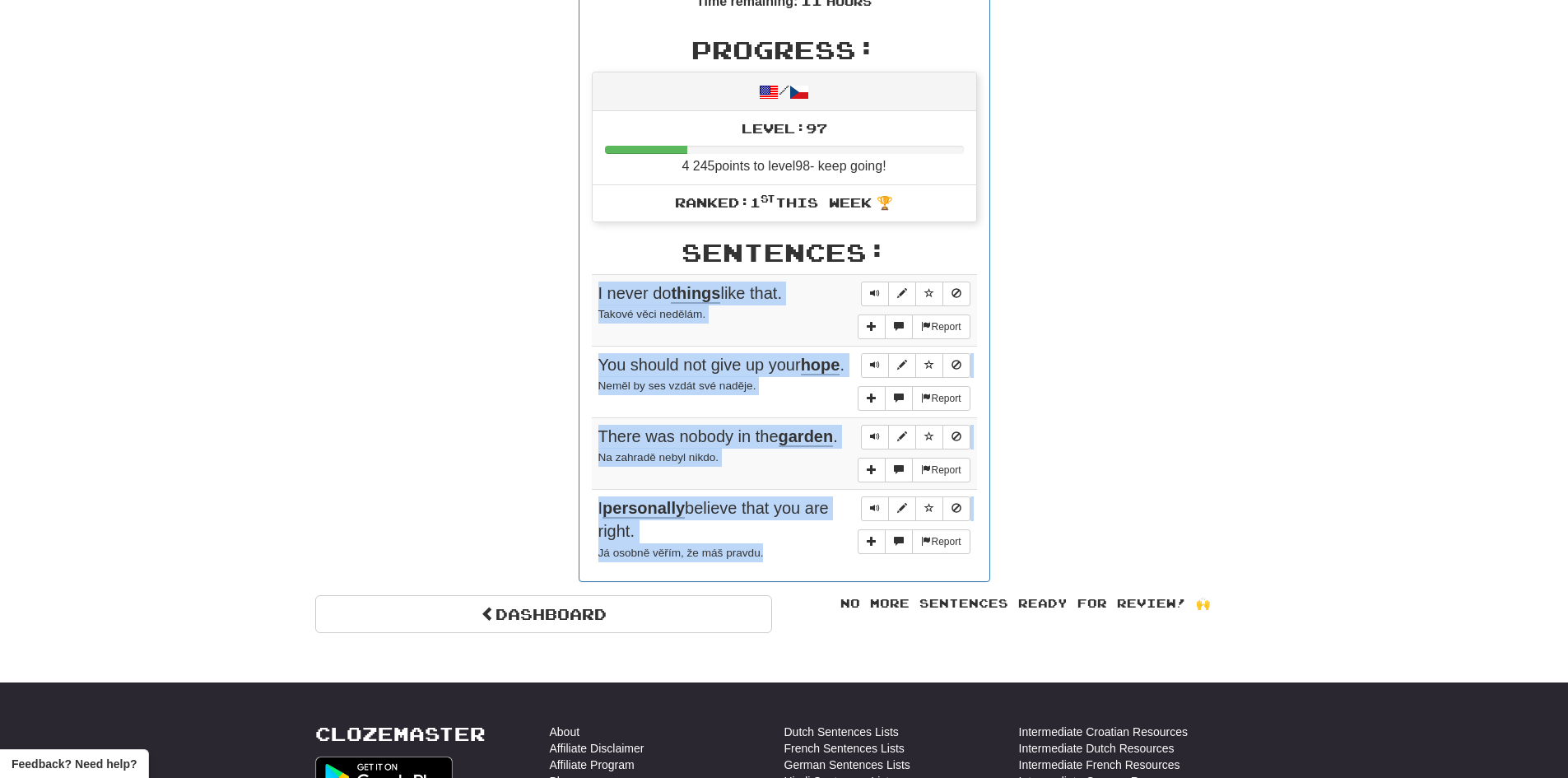
drag, startPoint x: 599, startPoint y: 292, endPoint x: 839, endPoint y: 568, distance: 365.8
click at [839, 568] on tbody "Report I never do things like that. Takové věci nedělám. Report You should not …" at bounding box center [784, 421] width 385 height 294
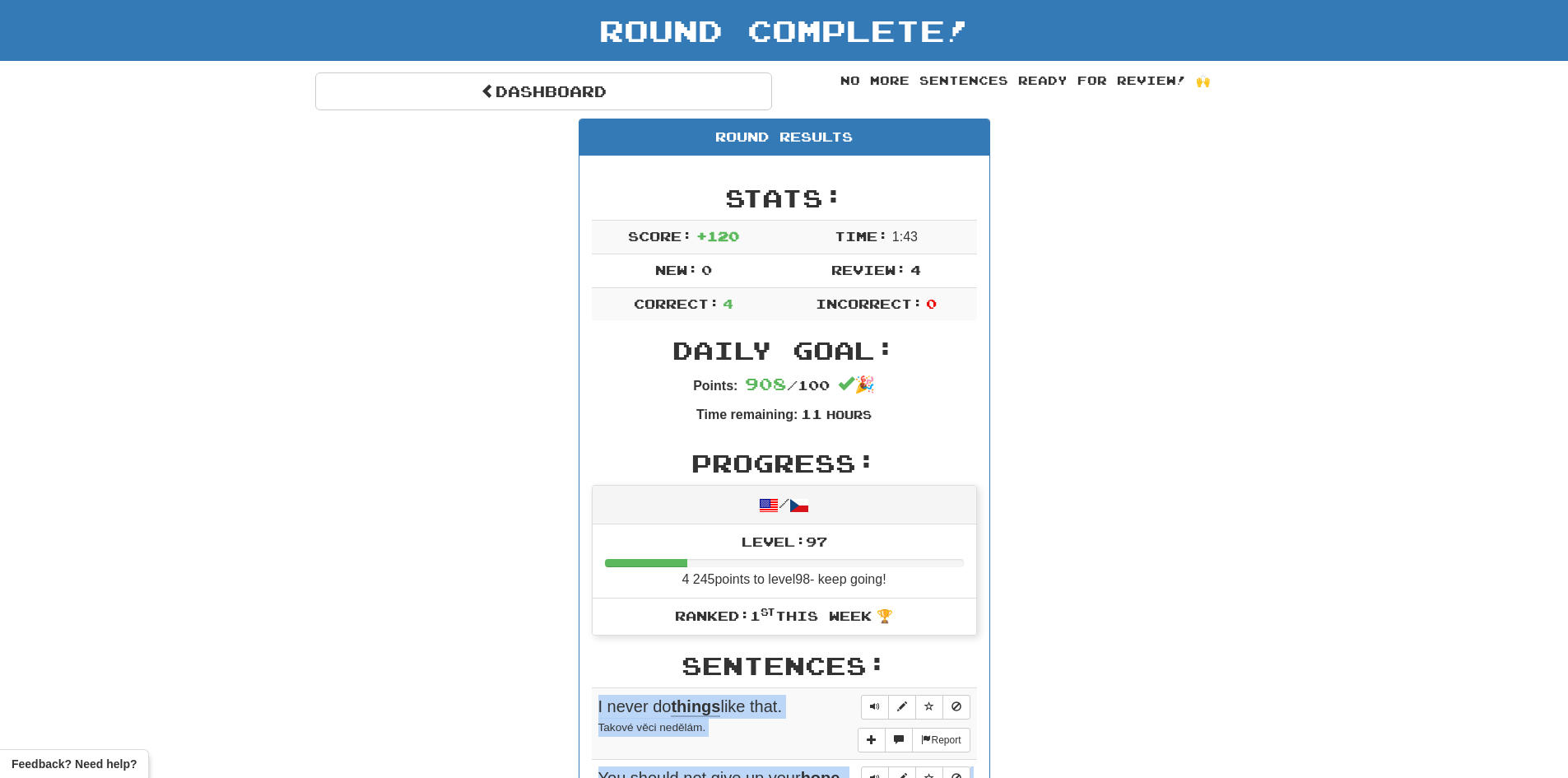
scroll to position [0, 0]
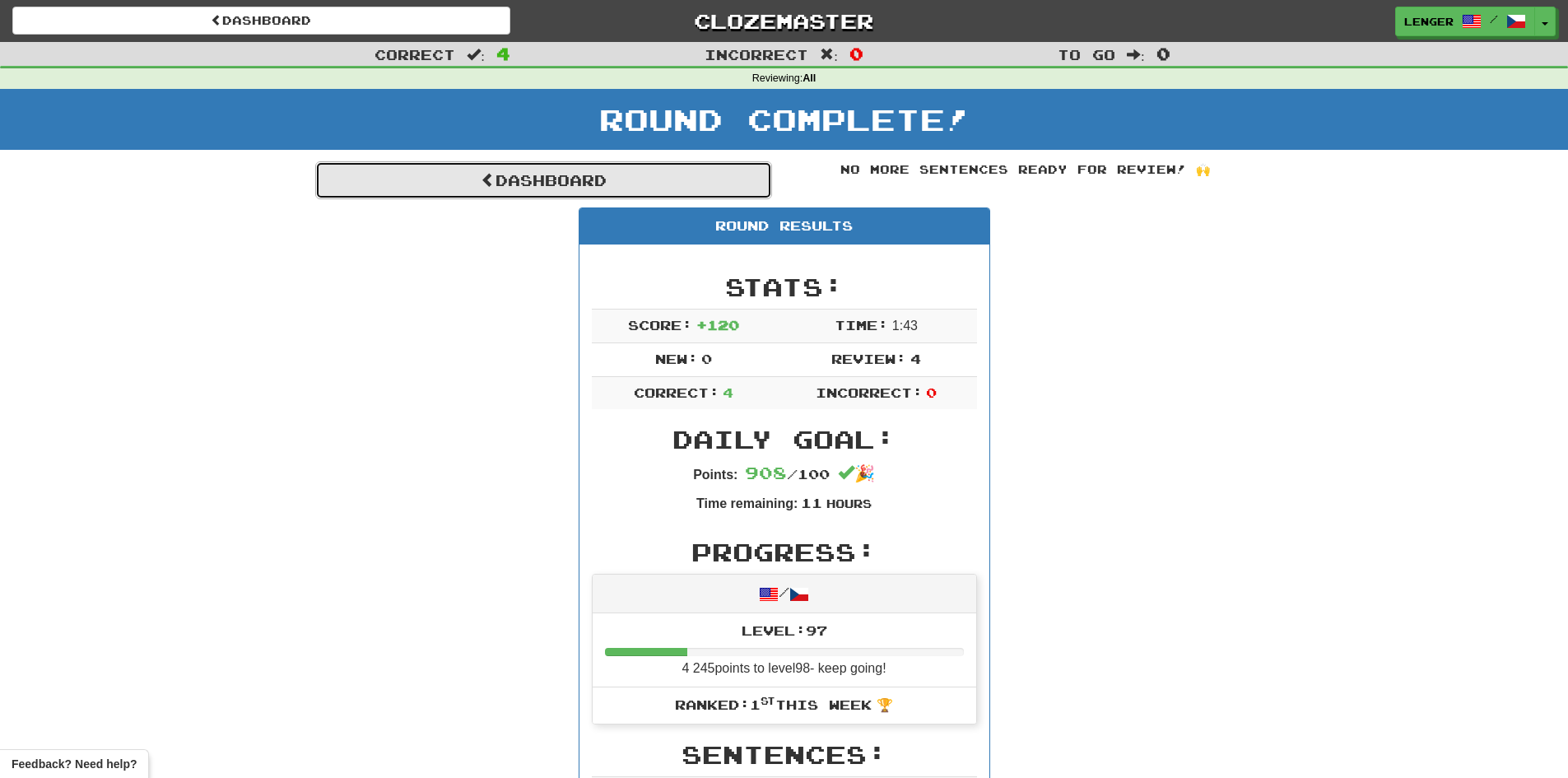
click at [569, 185] on link "Dashboard" at bounding box center [544, 180] width 457 height 38
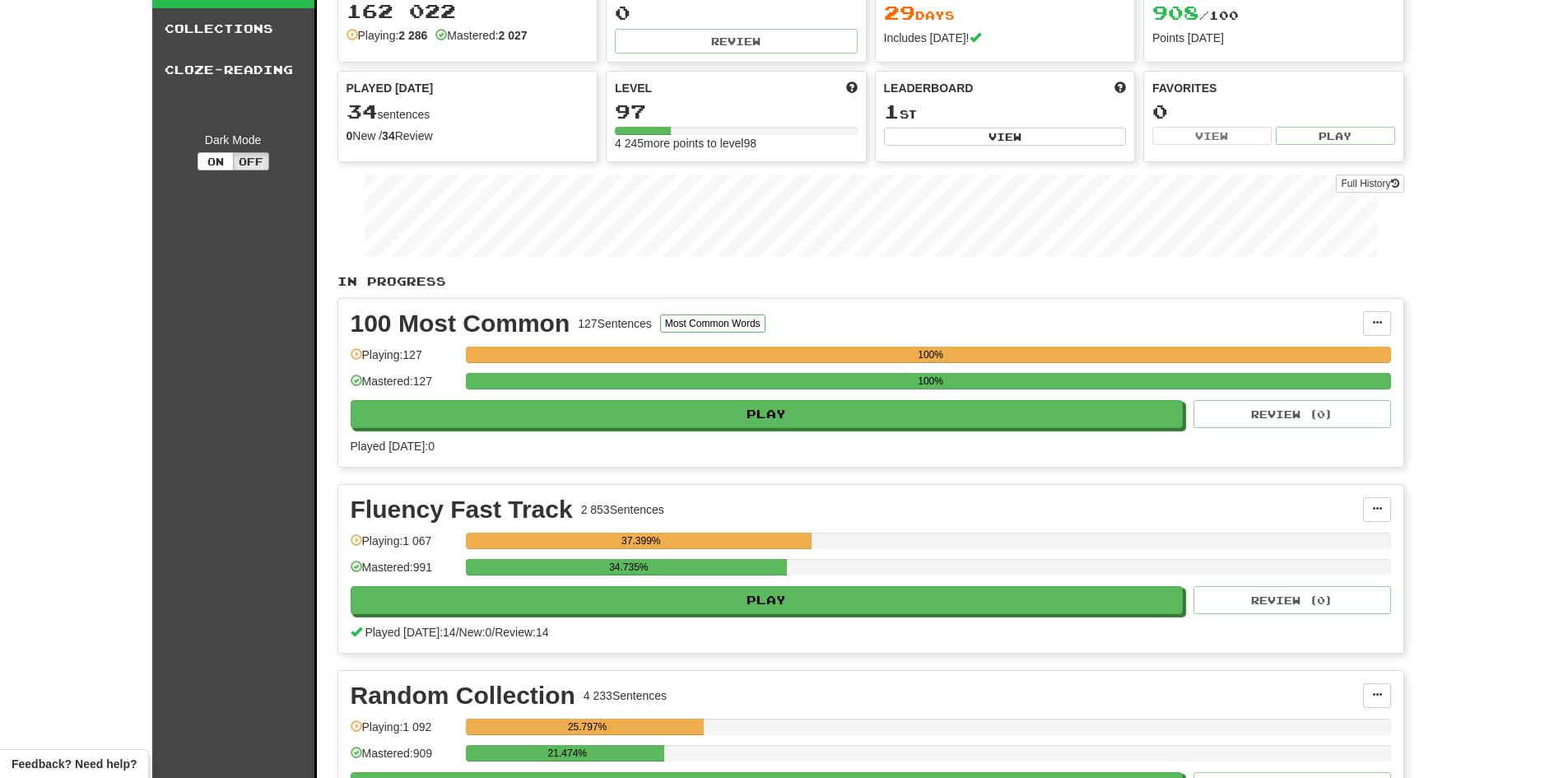
scroll to position [83, 0]
click at [934, 138] on button "View" at bounding box center [1004, 135] width 243 height 18
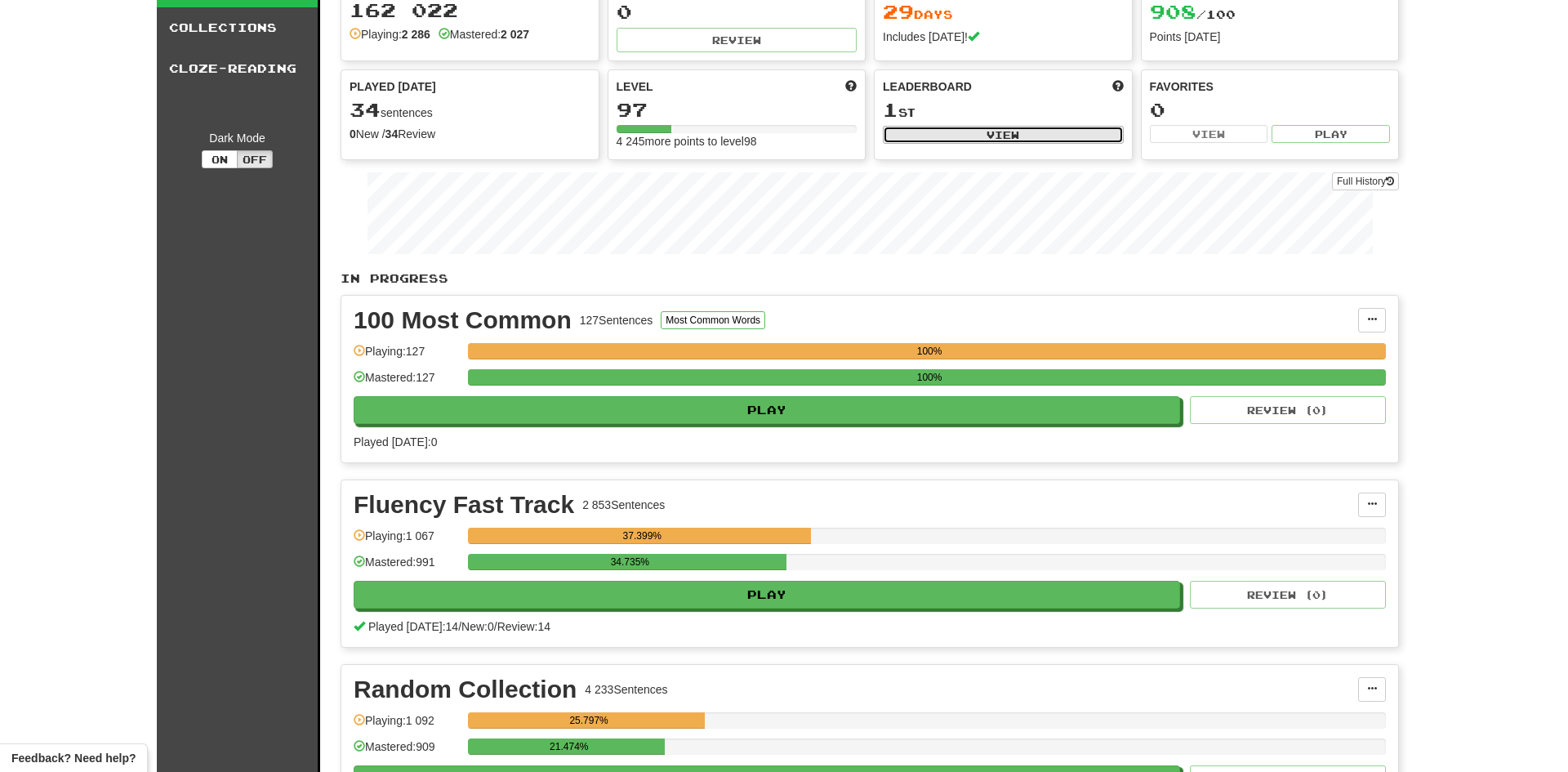
select select "**********"
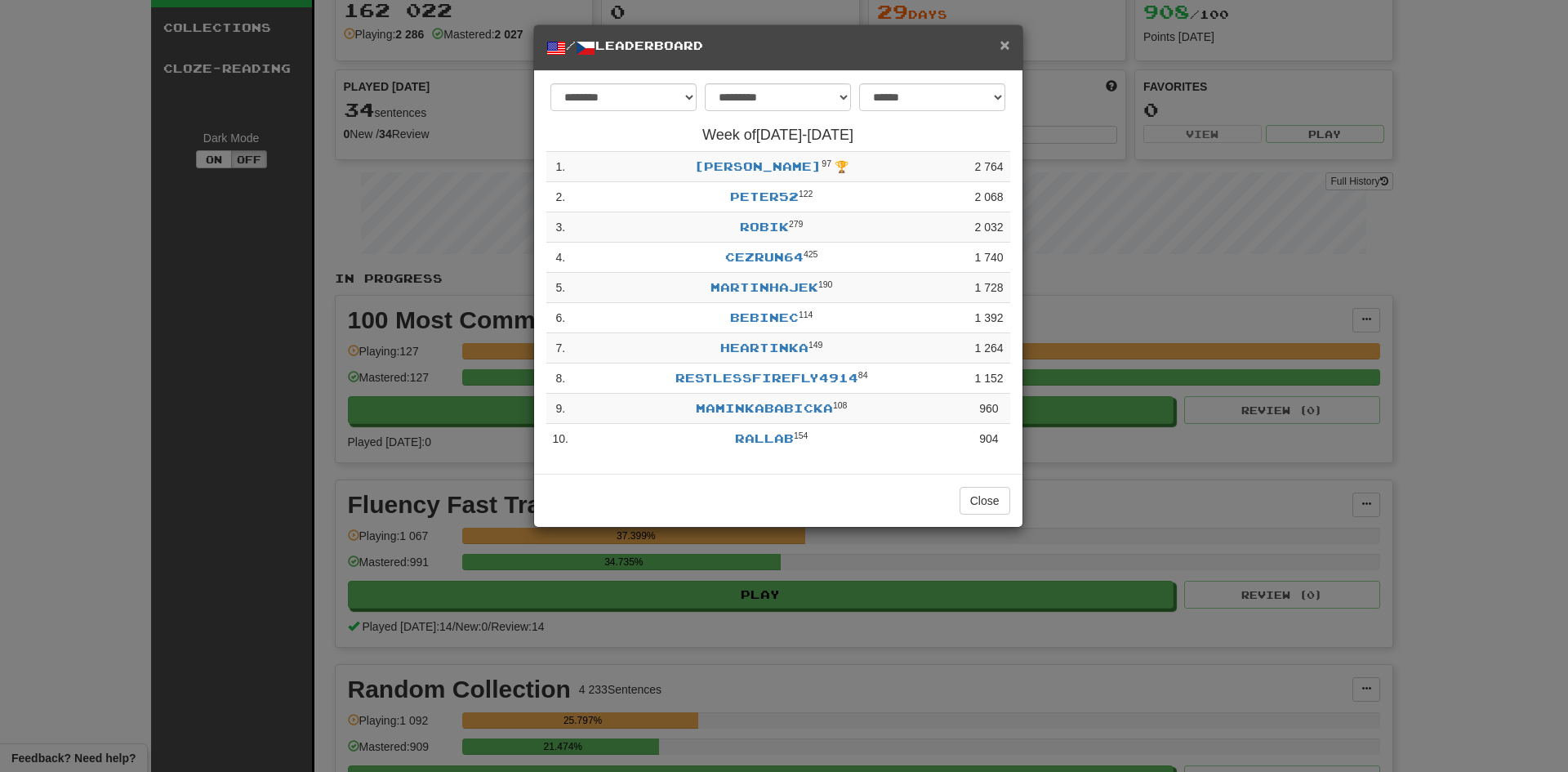
click at [1007, 45] on span "×" at bounding box center [1004, 44] width 10 height 19
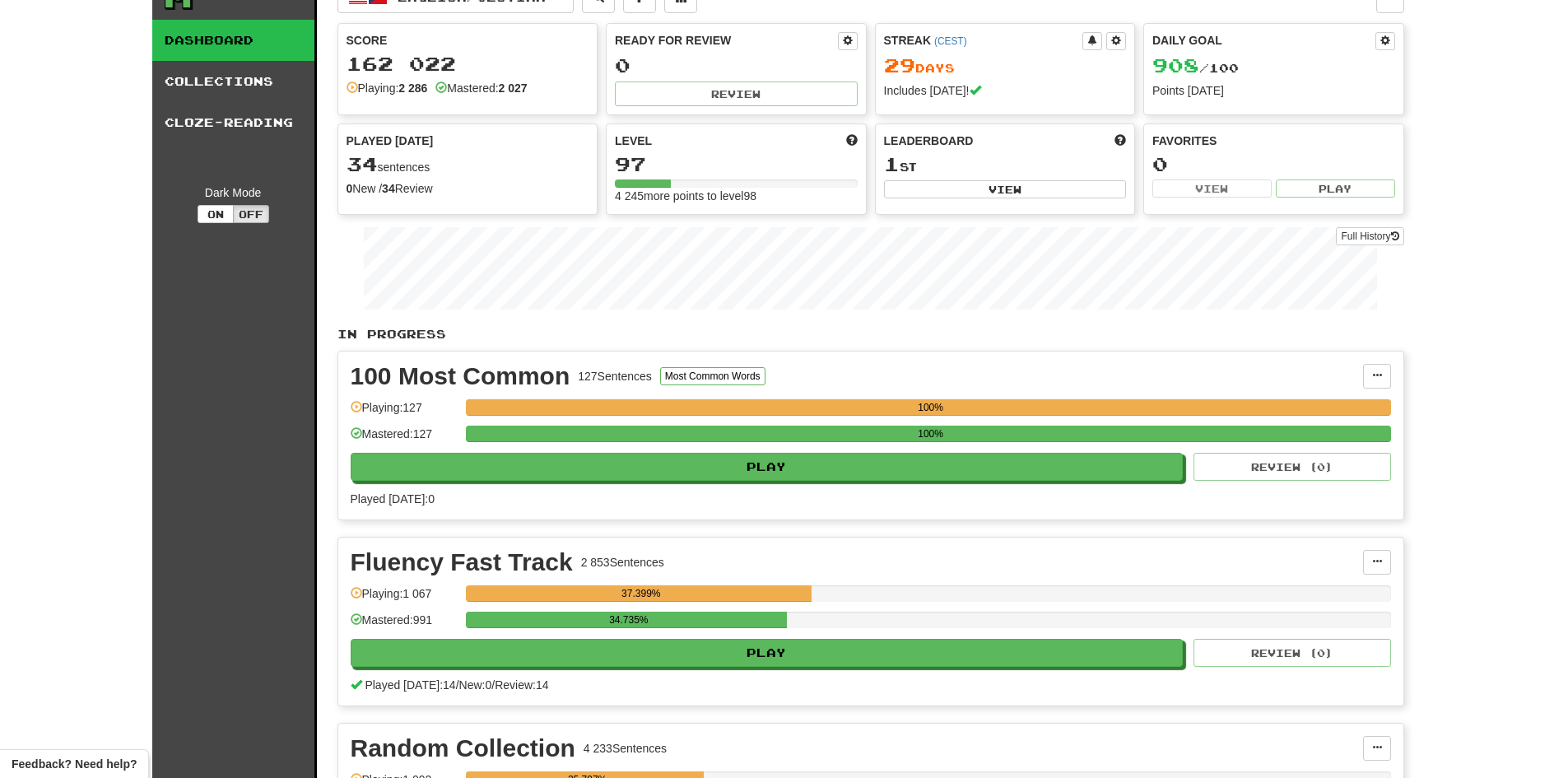
scroll to position [0, 0]
